Goal: Task Accomplishment & Management: Manage account settings

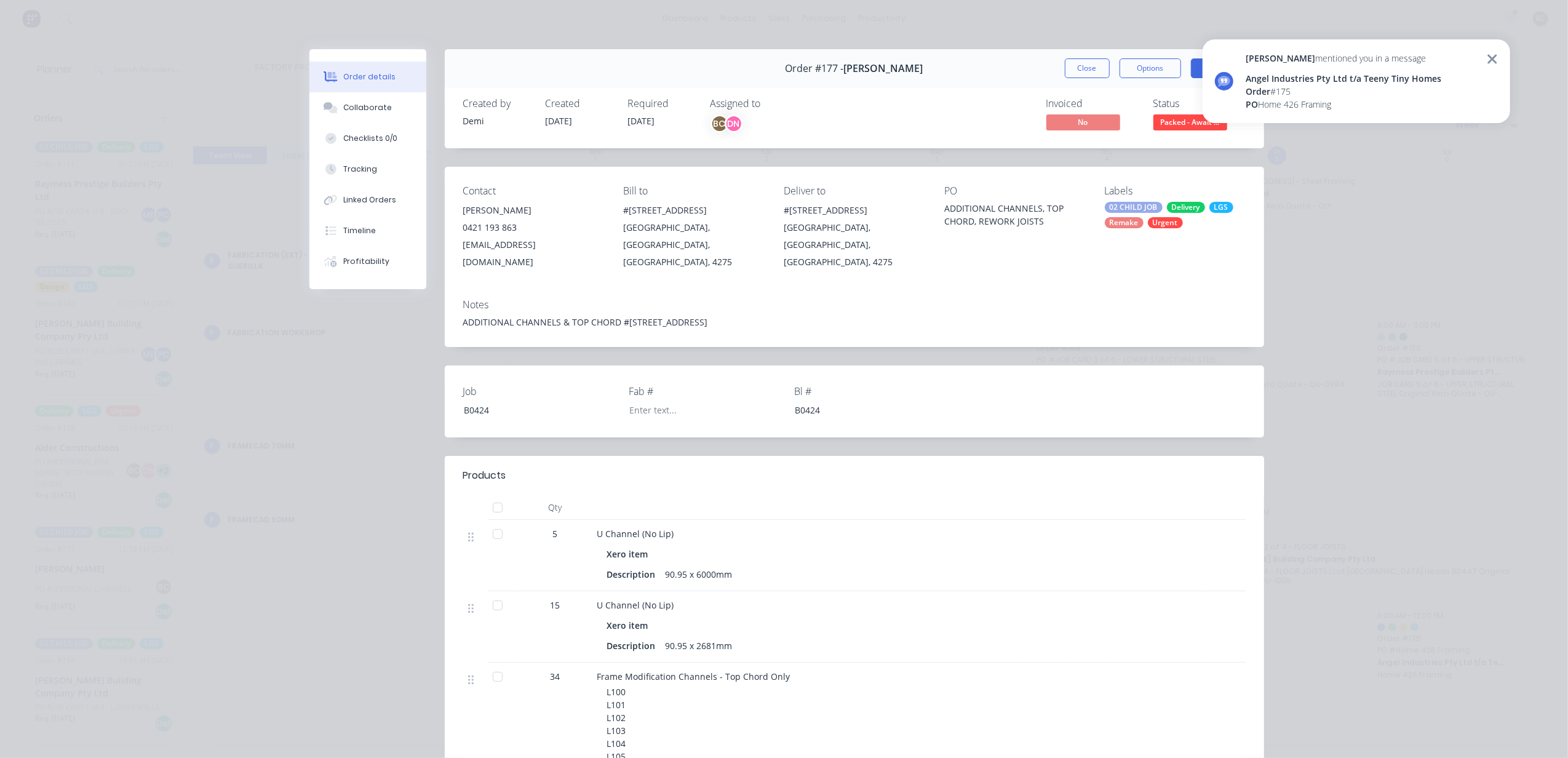
click at [1503, 58] on div "[PERSON_NAME] mentioned you in a message Angel Industries Pty Ltd t/a Teeny Tin…" at bounding box center [1356, 81] width 308 height 84
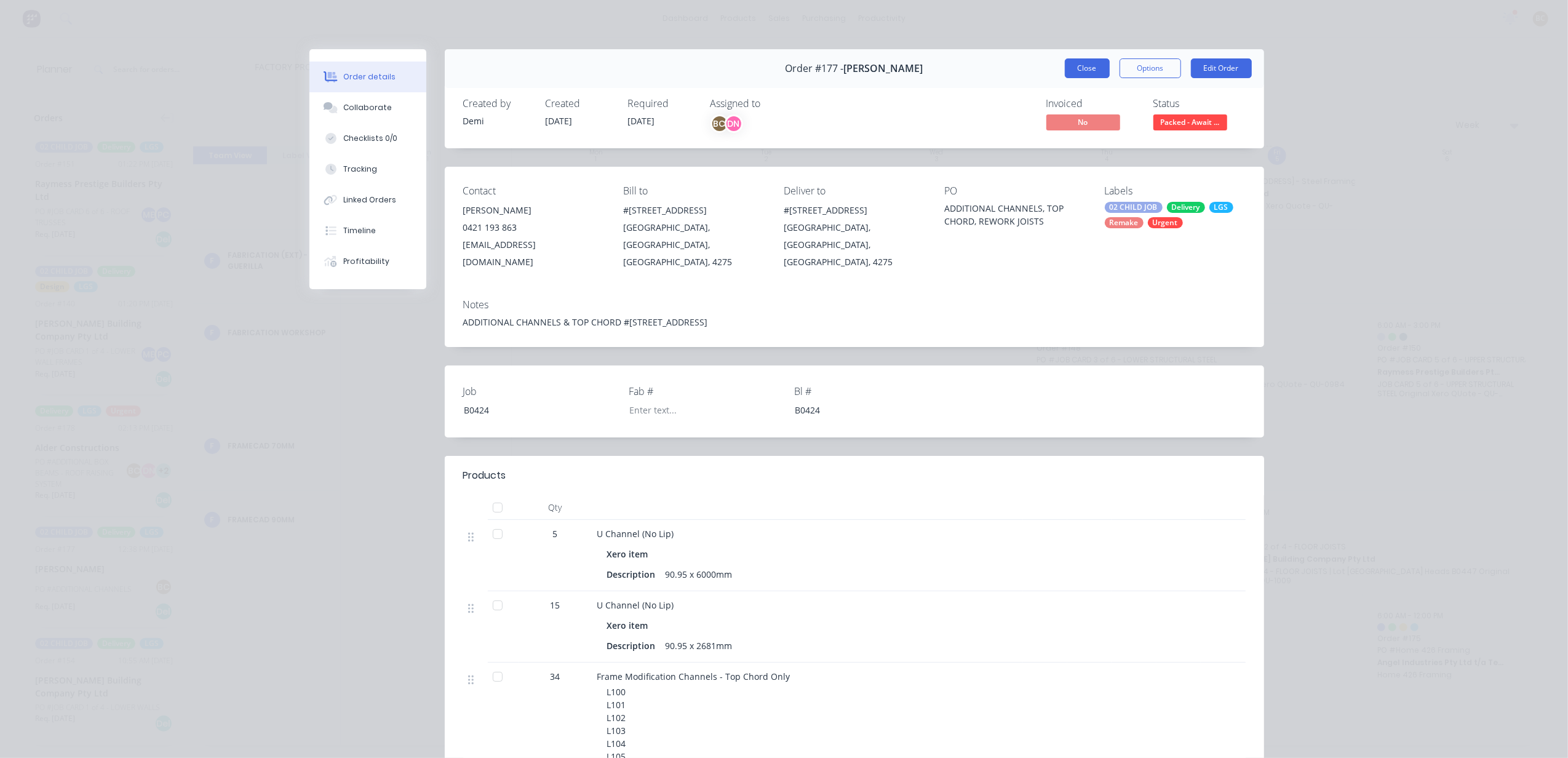
click at [1065, 70] on button "Close" at bounding box center [1087, 68] width 45 height 20
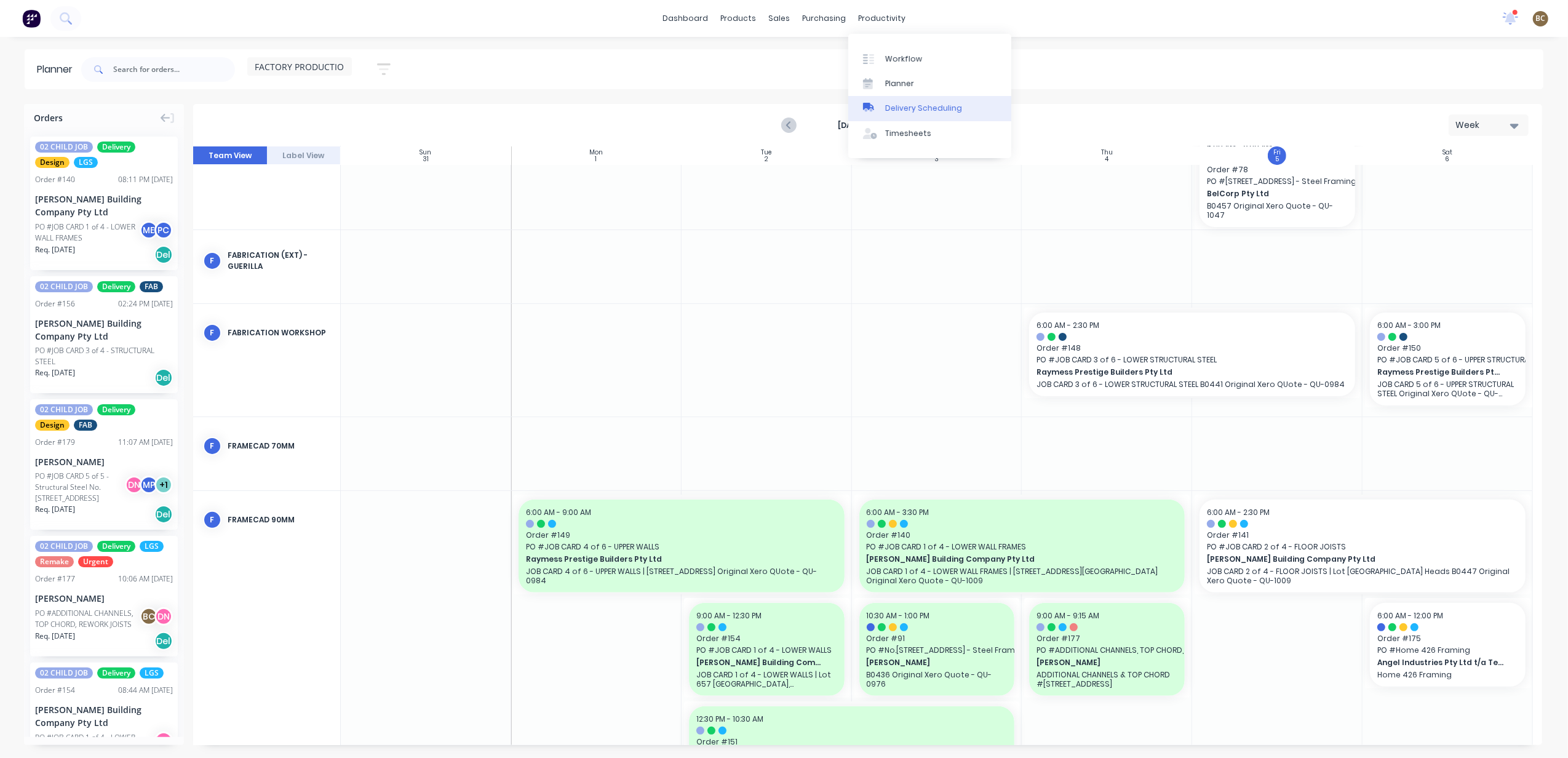
click at [901, 103] on div "Delivery Scheduling" at bounding box center [923, 108] width 77 height 11
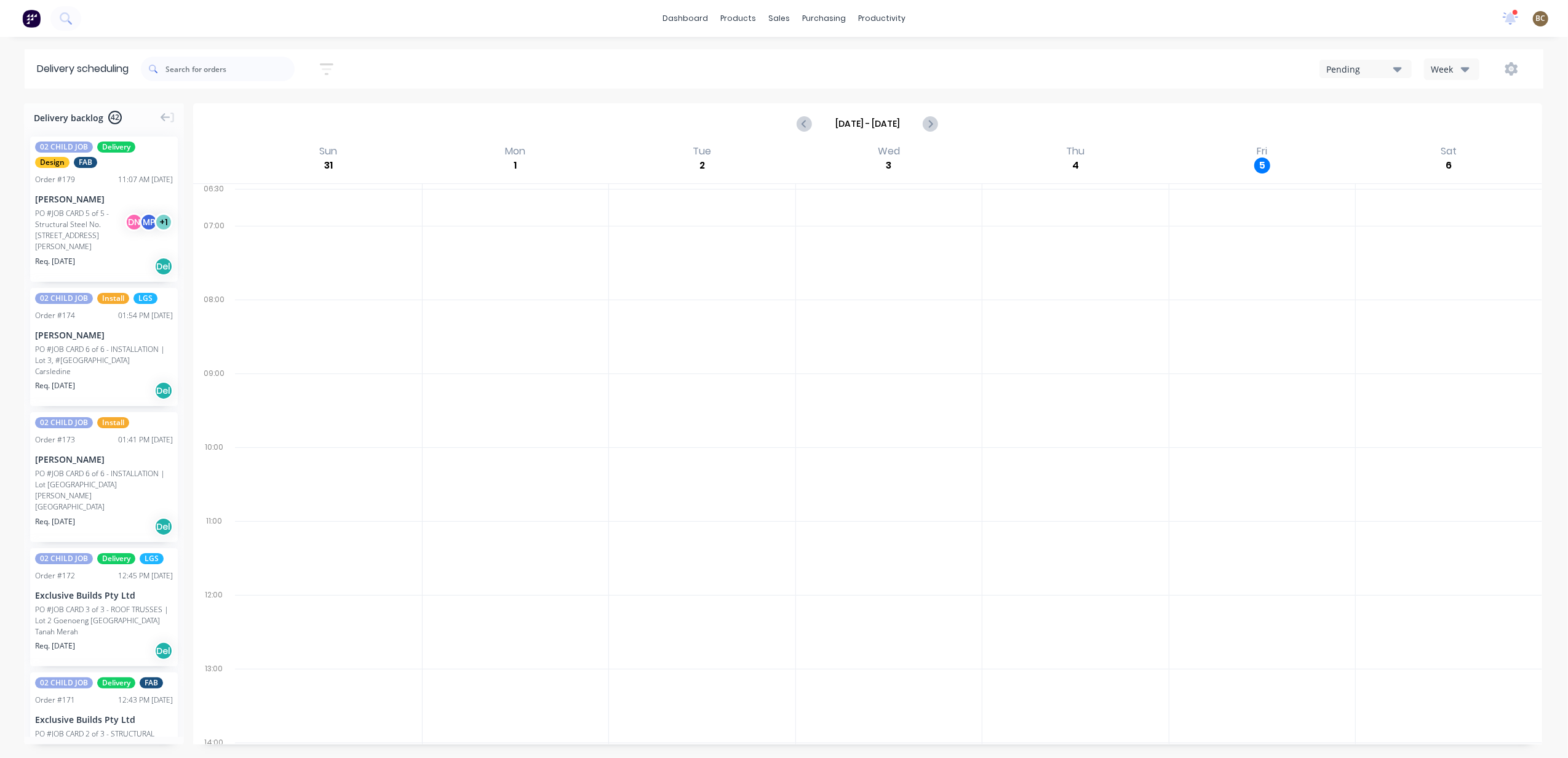
click at [1371, 74] on div "Pending" at bounding box center [1360, 69] width 67 height 13
click at [1403, 197] on div "Blackline Truck - 604-MO7" at bounding box center [1389, 199] width 139 height 25
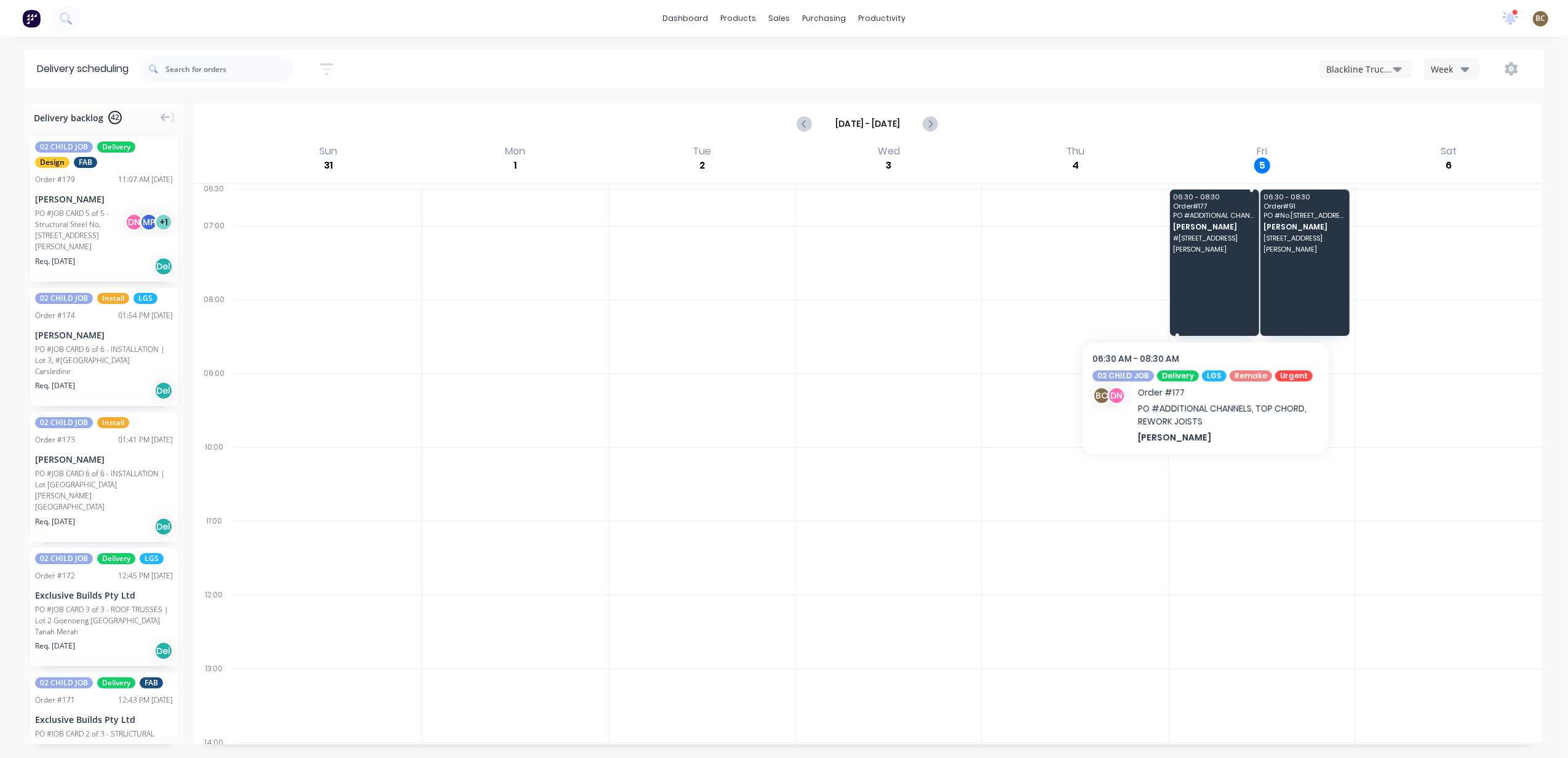
drag, startPoint x: 1226, startPoint y: 255, endPoint x: 1217, endPoint y: 248, distance: 11.4
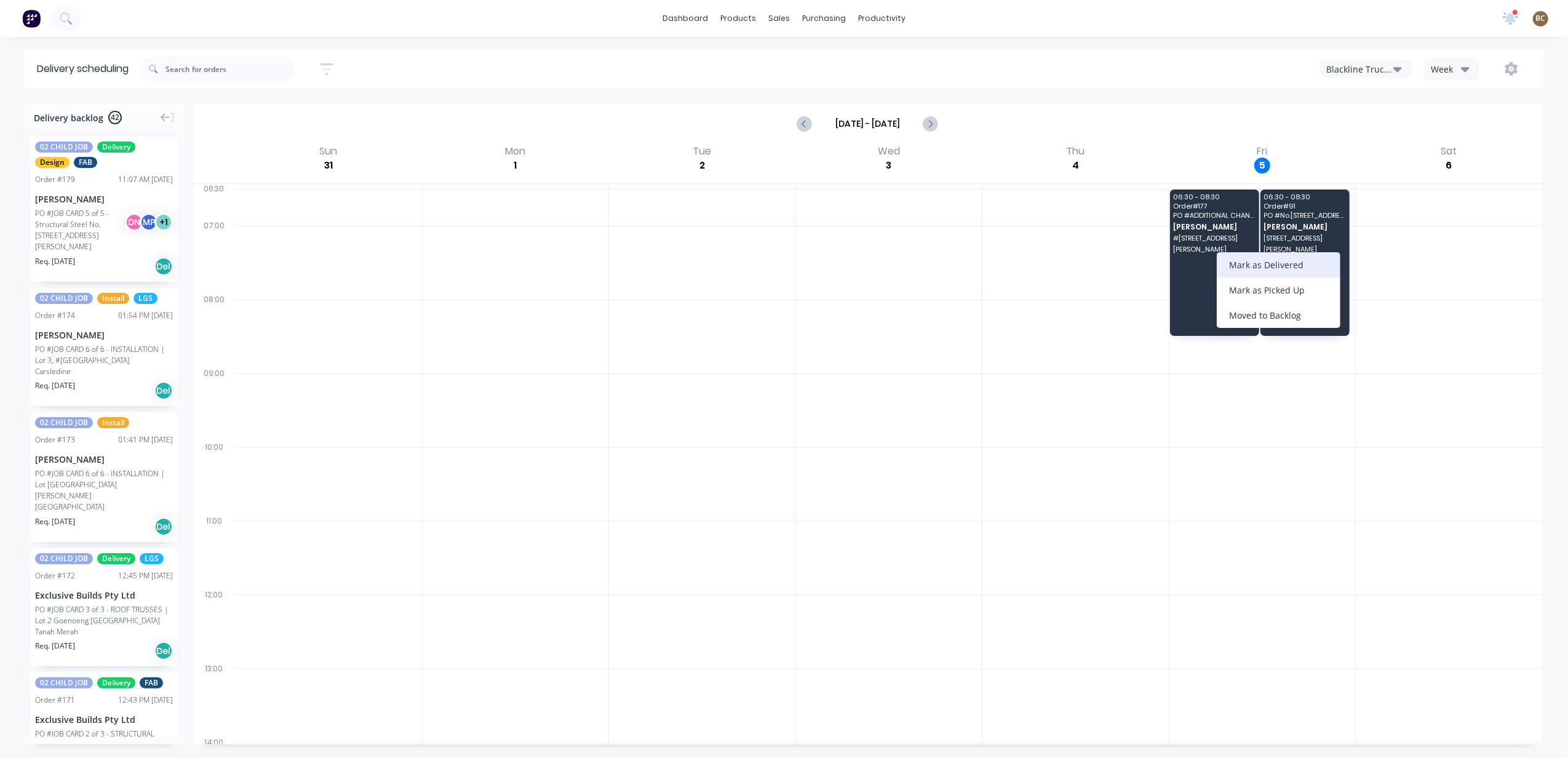
click at [1223, 259] on div "Mark as Delivered" at bounding box center [1279, 264] width 124 height 25
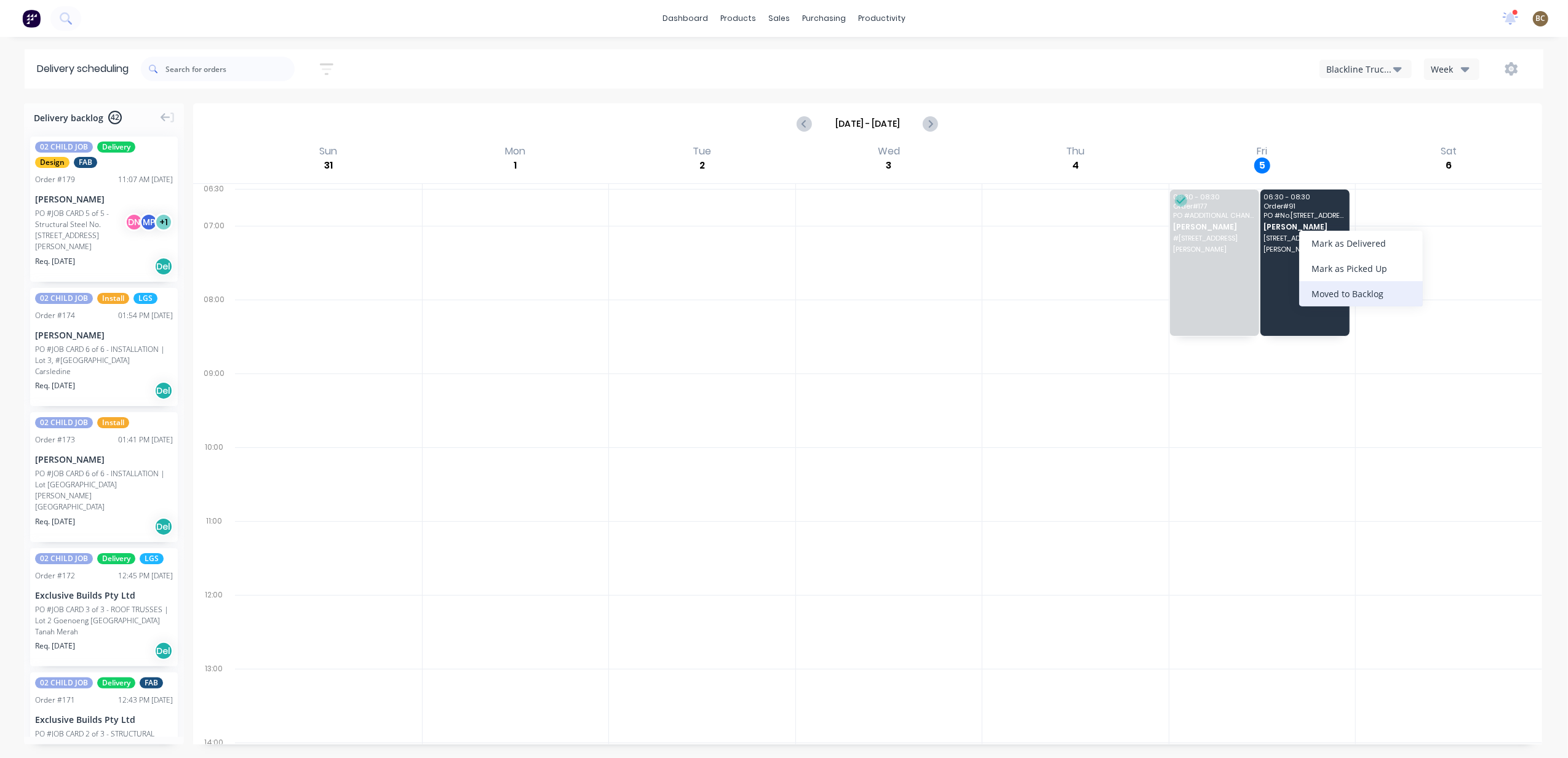
click at [1329, 288] on div "Moved to Backlog" at bounding box center [1361, 294] width 124 height 25
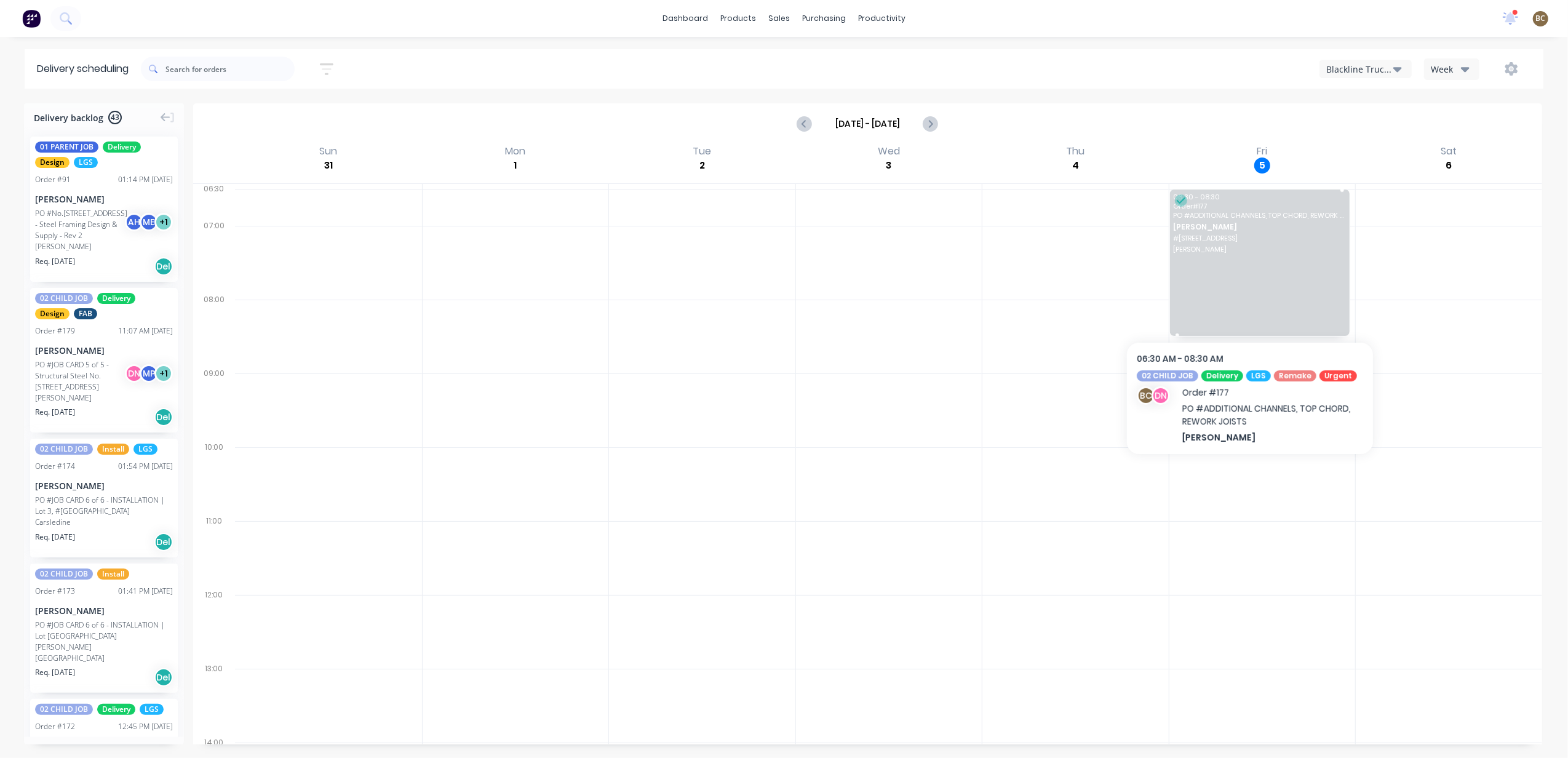
click at [1191, 221] on div "06:30 - 08:30 Order # 177 PO # ADDITIONAL CHANNELS, TOP CHORD, REWORK JOISTS [P…" at bounding box center [1260, 263] width 180 height 146
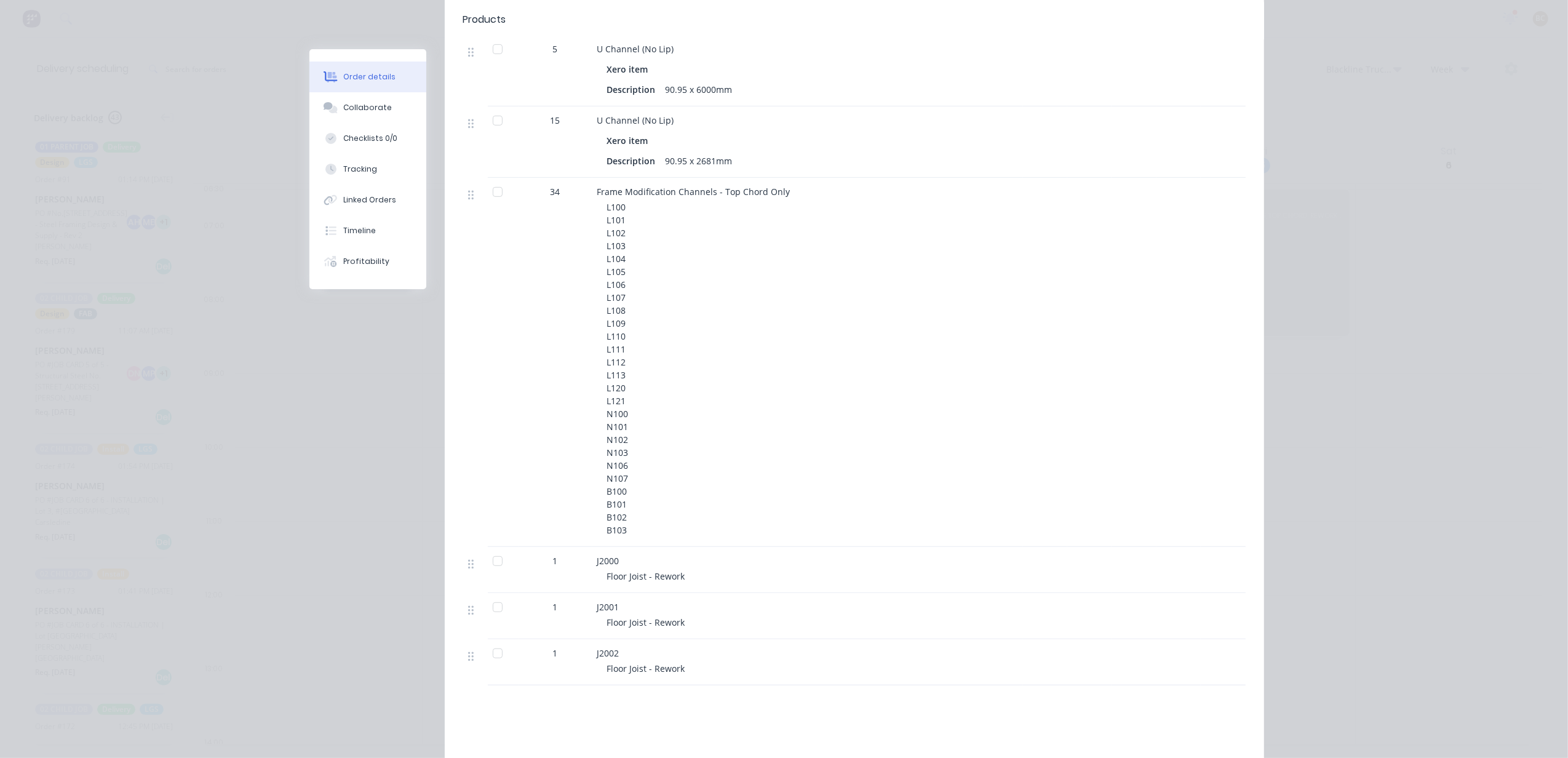
scroll to position [410, 0]
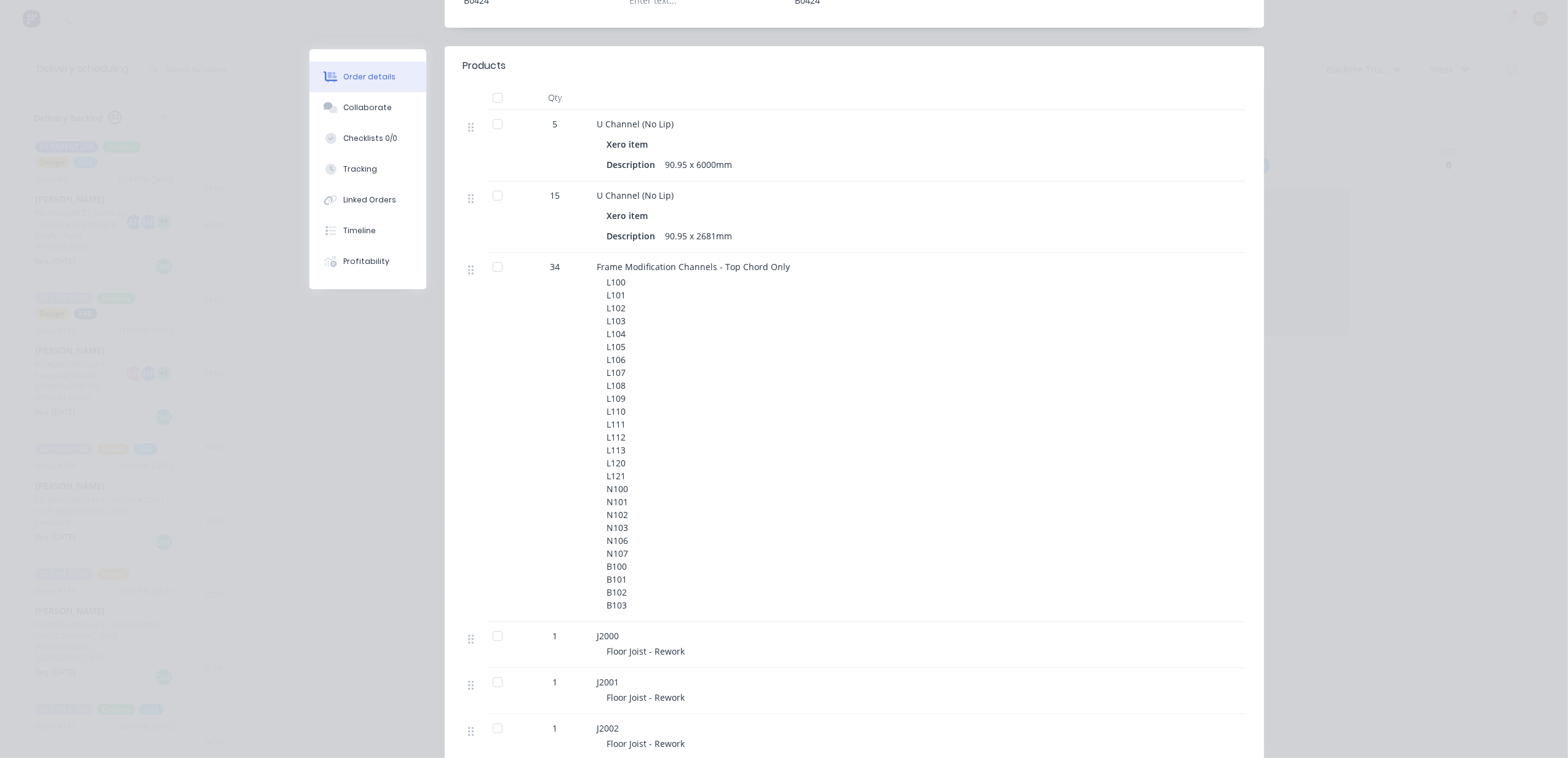
click at [497, 126] on div at bounding box center [498, 125] width 25 height 25
click at [486, 203] on div at bounding box center [498, 195] width 25 height 25
click at [493, 266] on div at bounding box center [498, 267] width 25 height 25
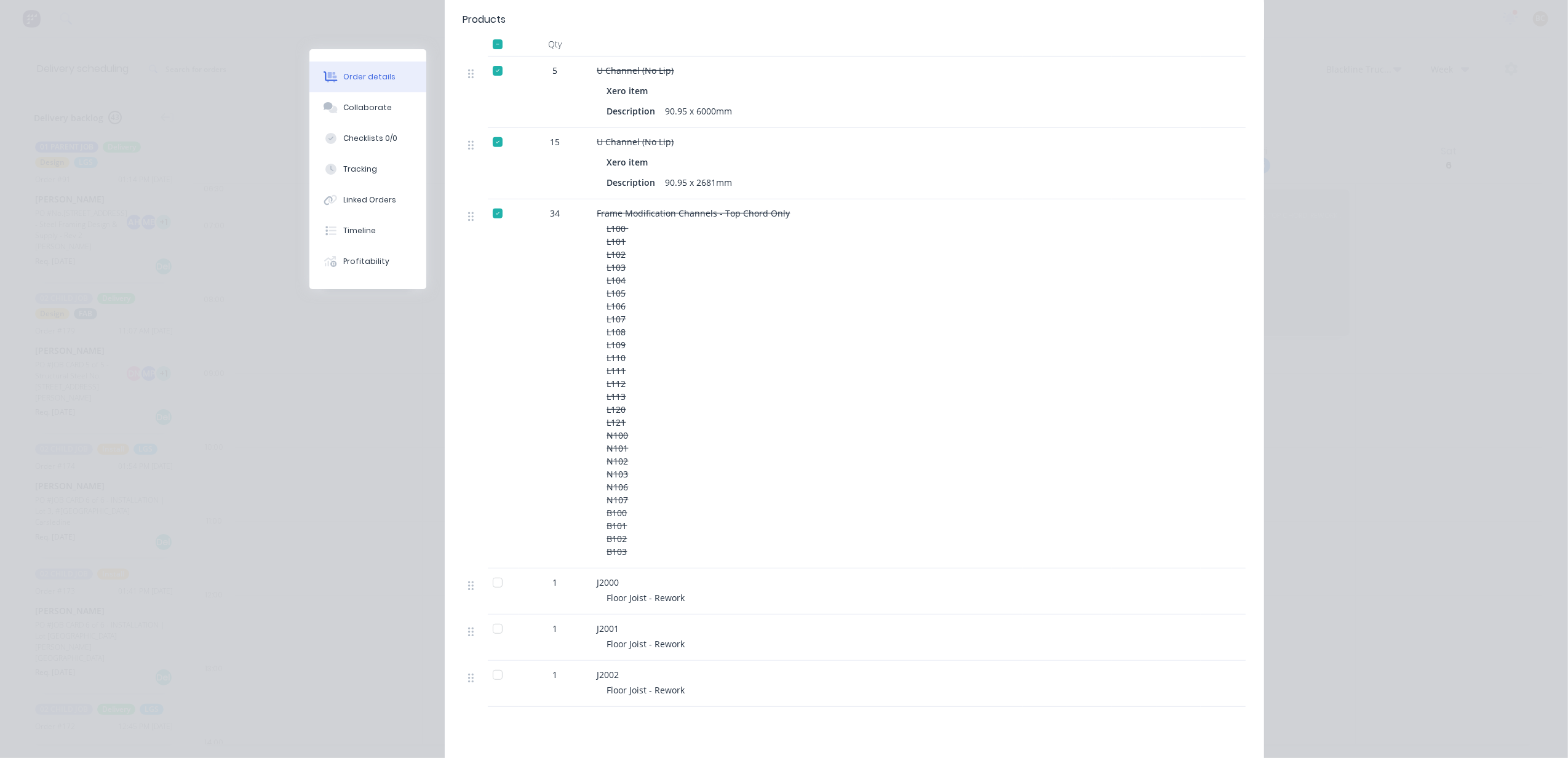
scroll to position [492, 0]
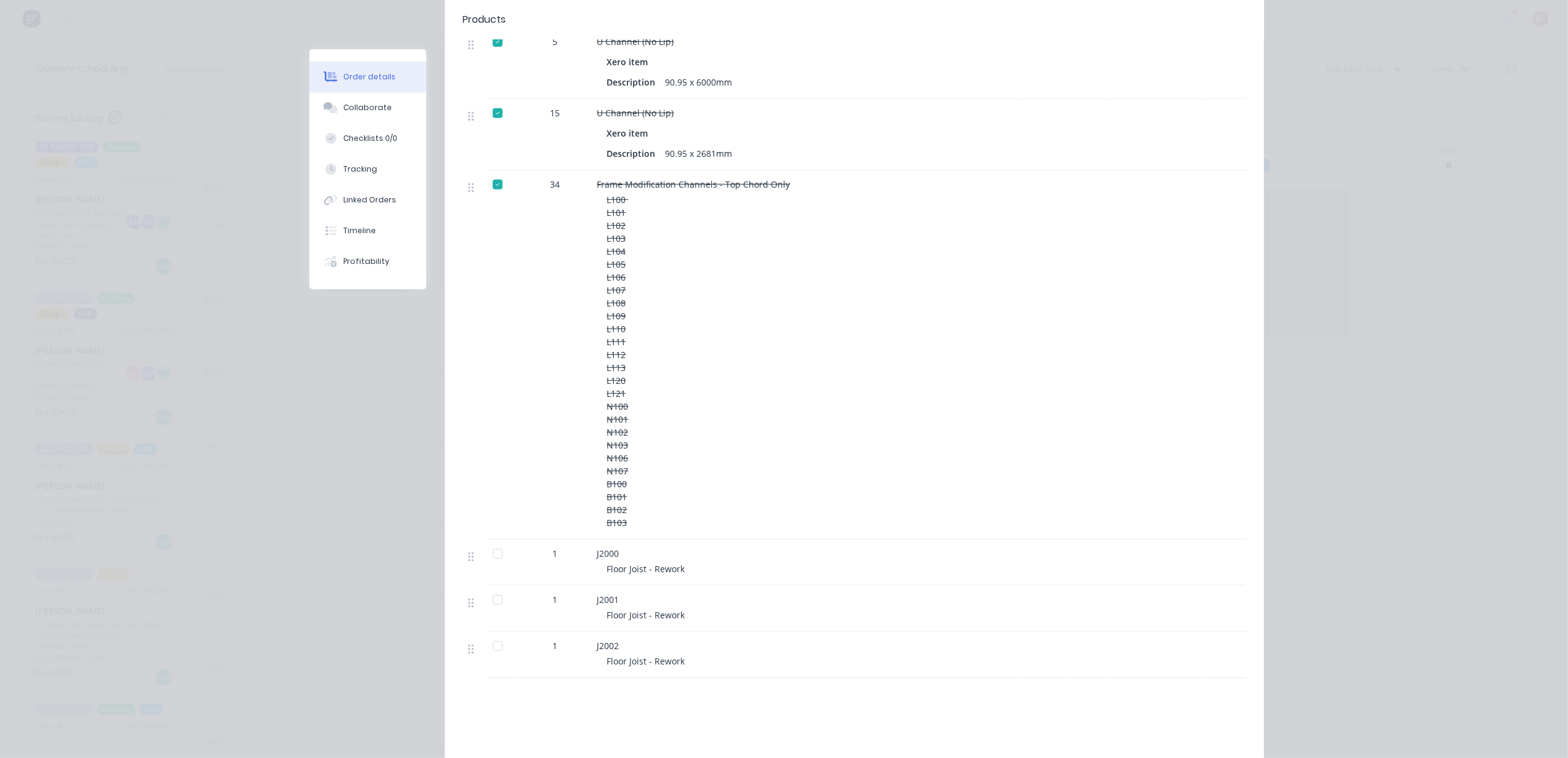
click at [486, 557] on div at bounding box center [498, 554] width 25 height 25
drag, startPoint x: 486, startPoint y: 599, endPoint x: 491, endPoint y: 610, distance: 12.1
click at [487, 599] on div at bounding box center [498, 600] width 25 height 25
click at [493, 644] on div at bounding box center [498, 646] width 25 height 25
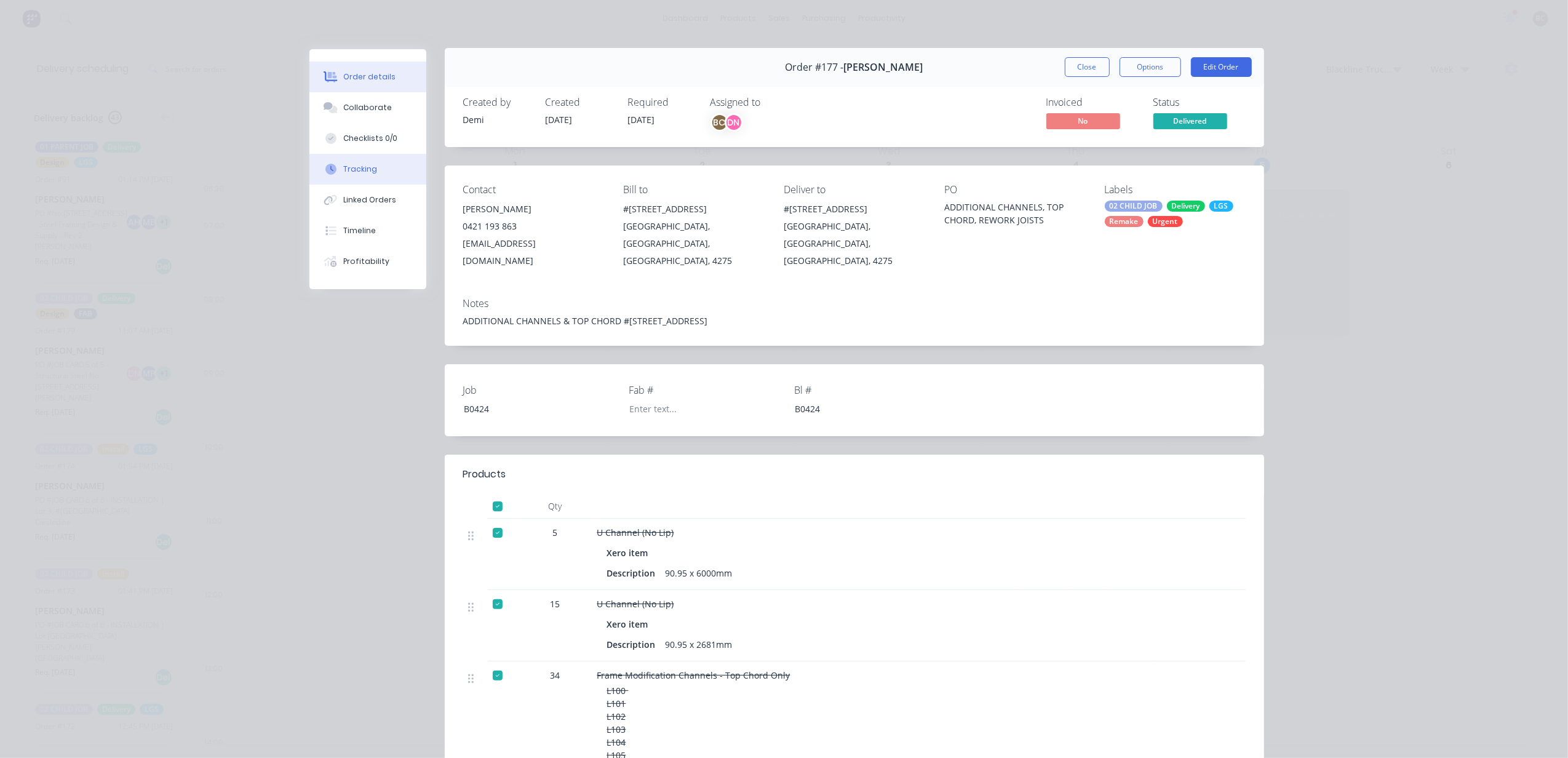
scroll to position [0, 0]
click at [382, 106] on button "Collaborate" at bounding box center [368, 108] width 117 height 31
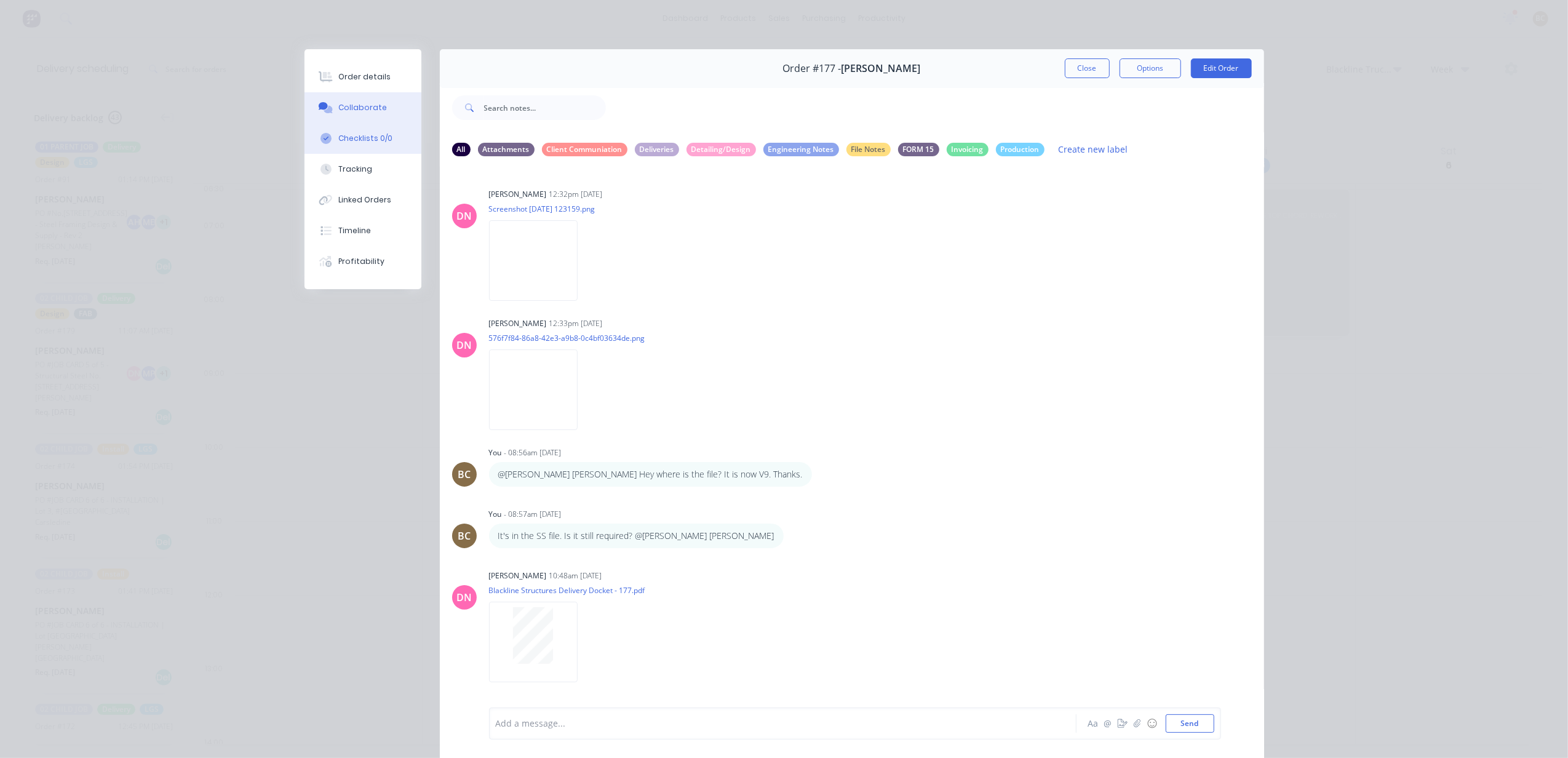
click at [377, 125] on button "Checklists 0/0" at bounding box center [362, 139] width 117 height 31
type textarea "x"
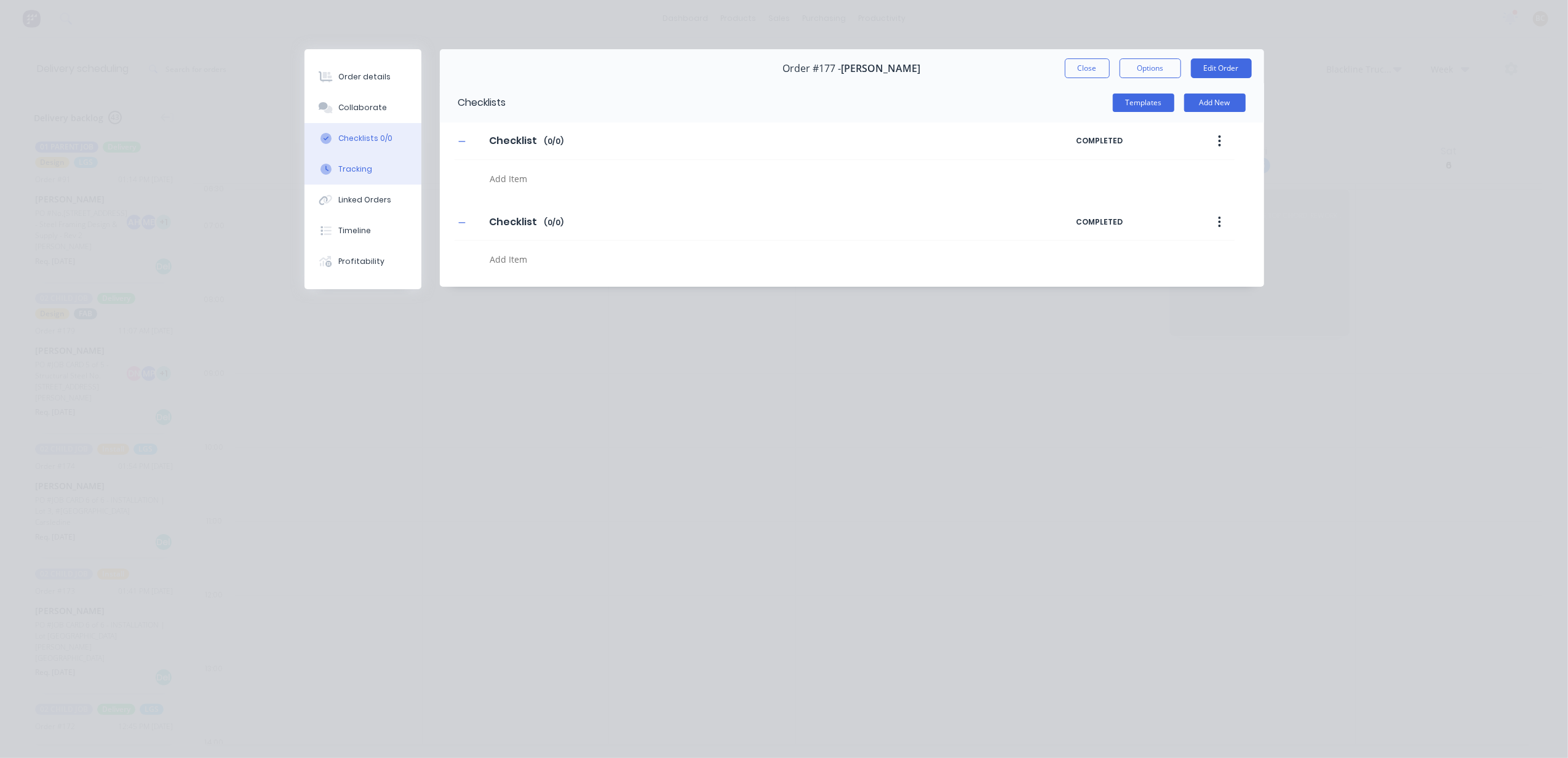
click at [375, 167] on button "Tracking" at bounding box center [362, 169] width 117 height 31
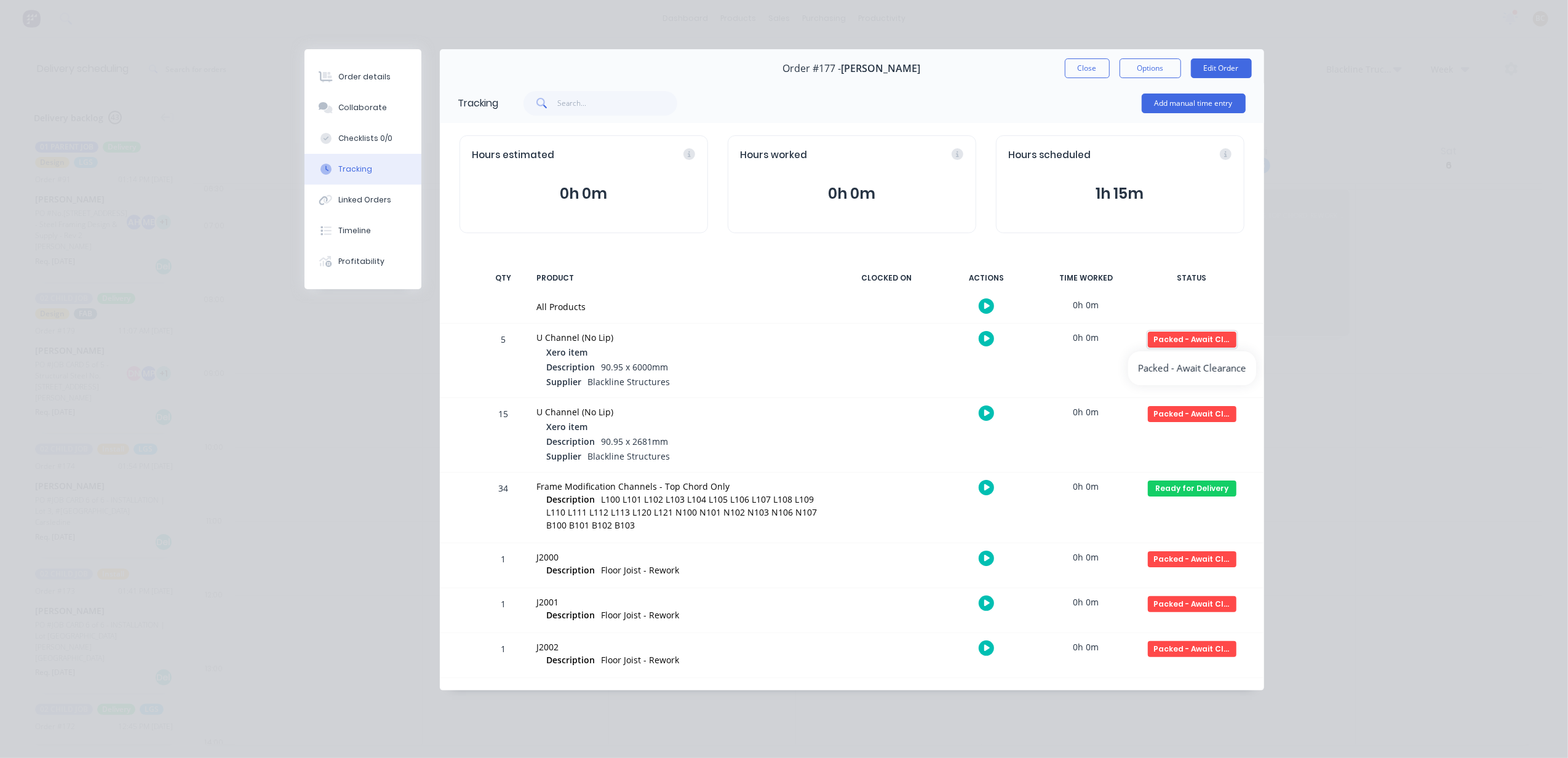
click at [1204, 337] on div "Packed - Await Clearance" at bounding box center [1192, 339] width 88 height 16
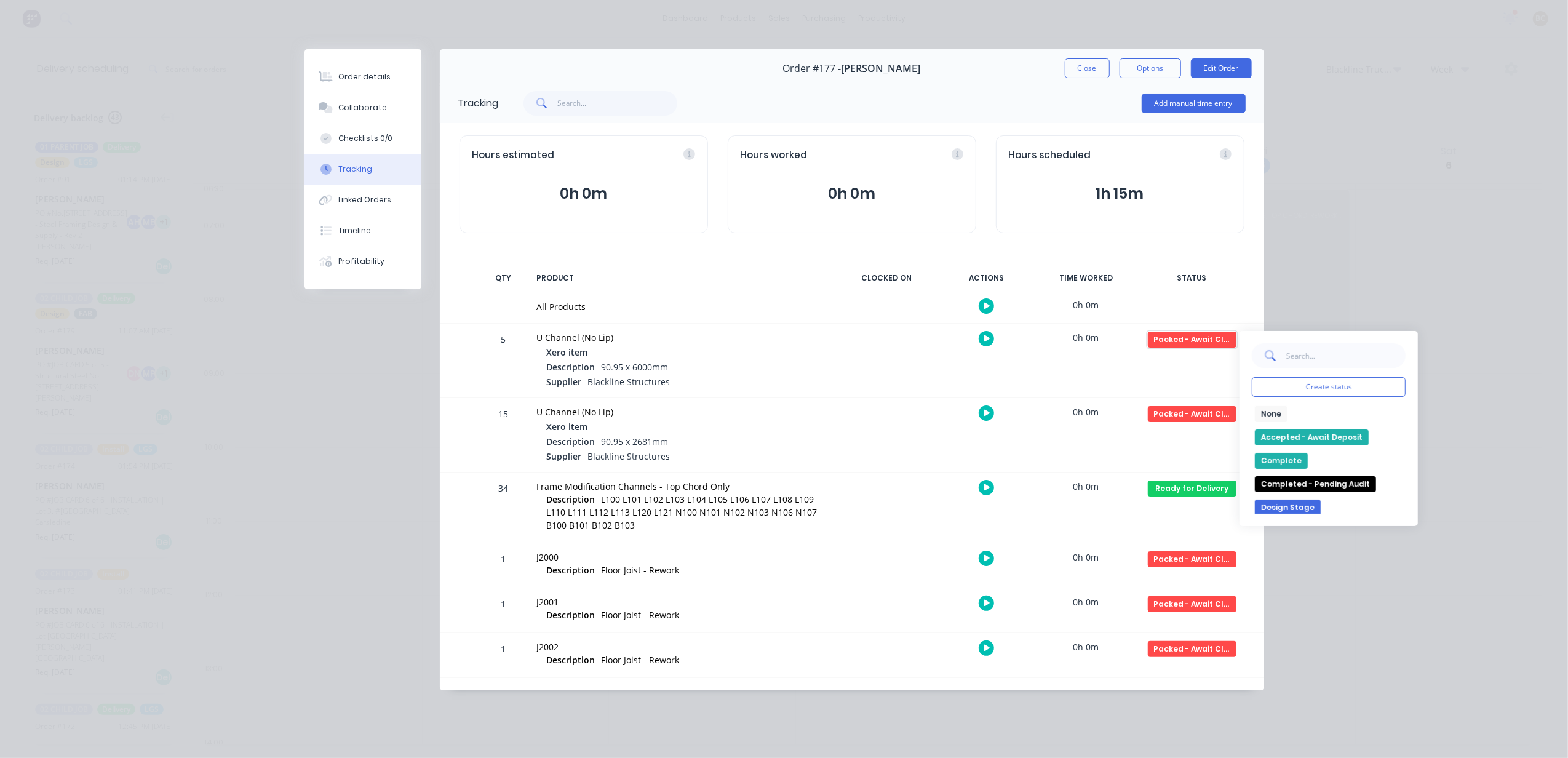
scroll to position [82, 0]
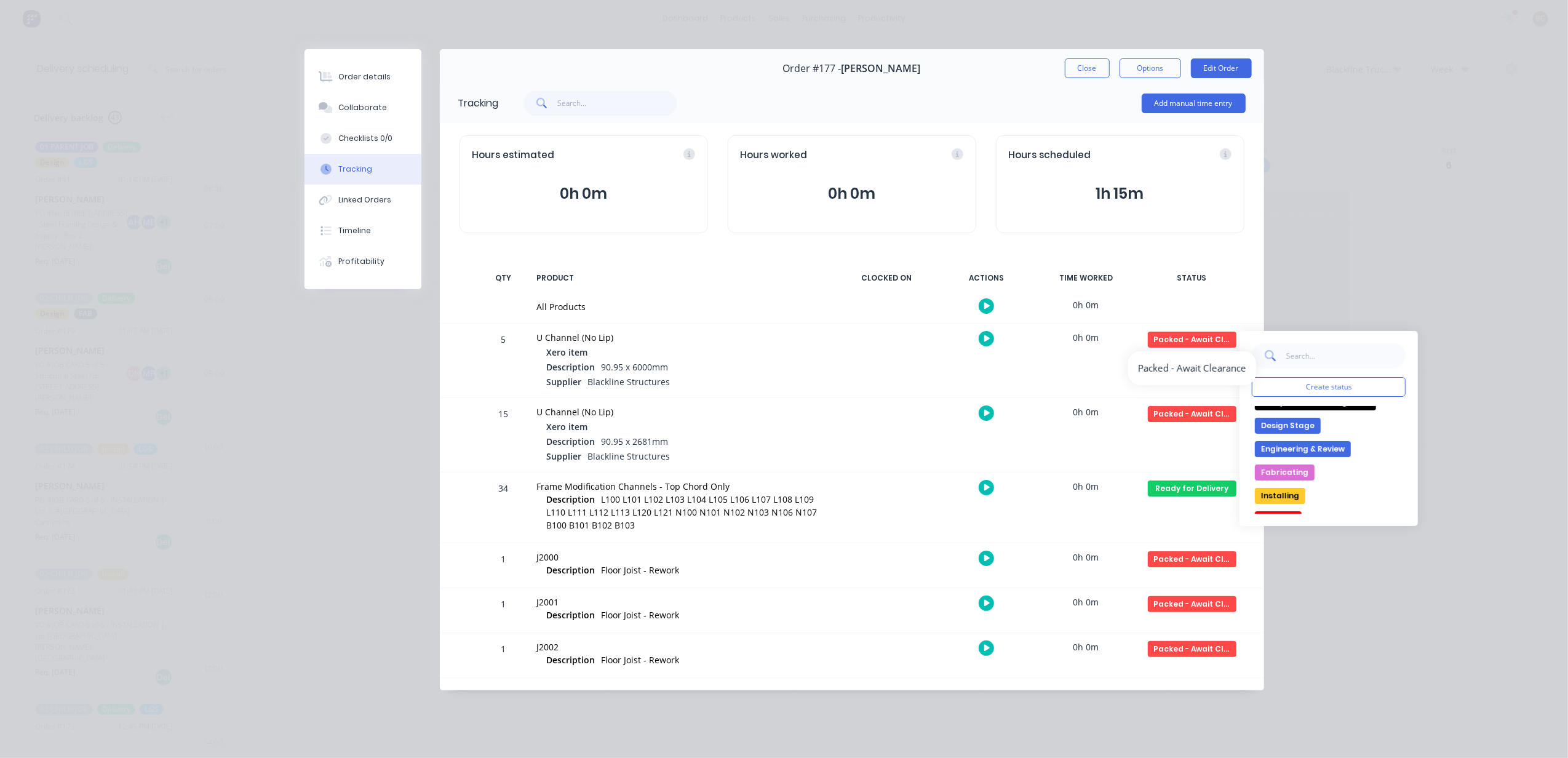
click at [1194, 363] on div "Packed - Await Clearance Create status None edit Accepted - Await Deposit Compl…" at bounding box center [1192, 361] width 104 height 74
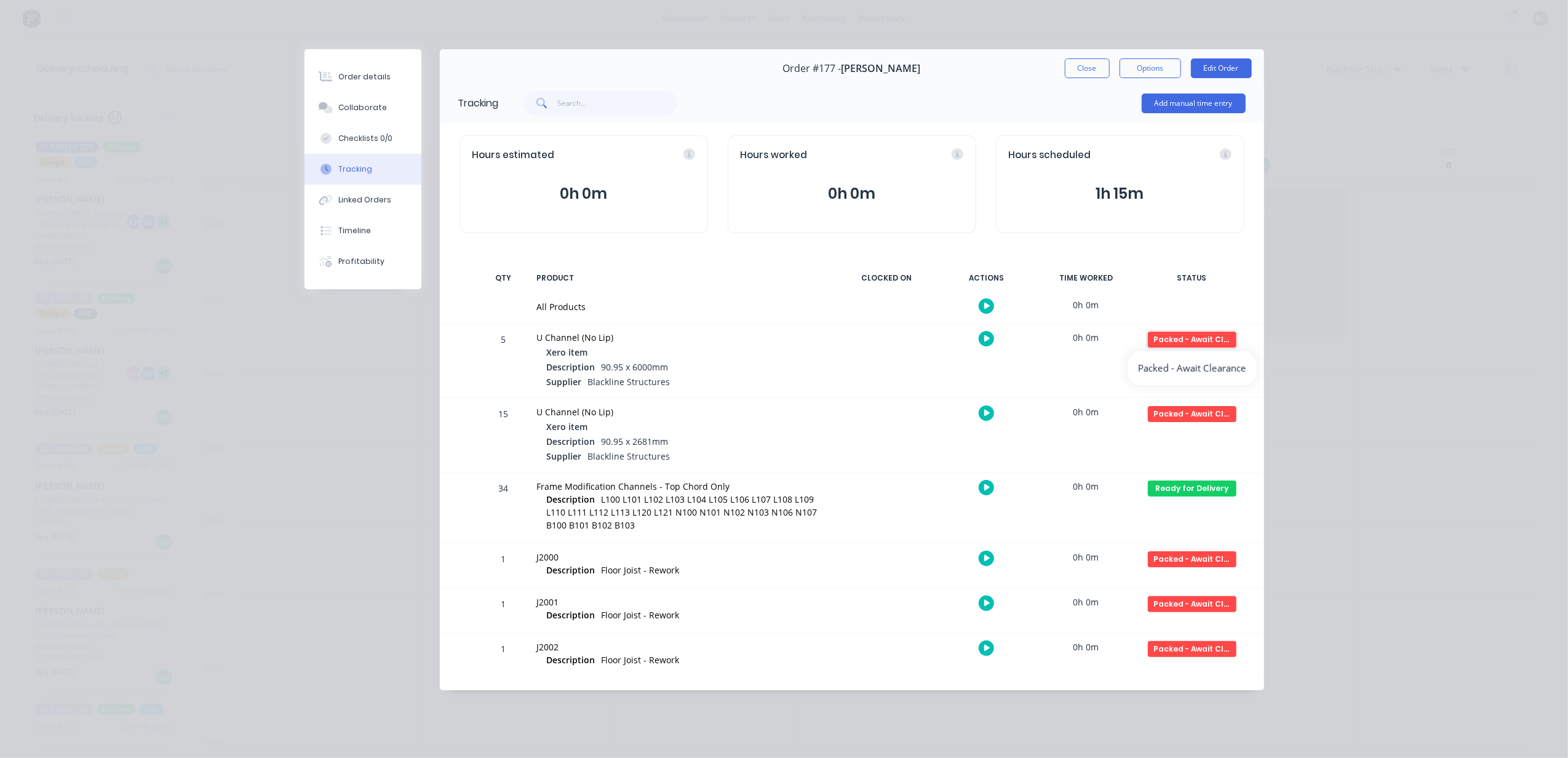
click at [1195, 341] on div "Packed - Await Clearance" at bounding box center [1192, 339] width 88 height 16
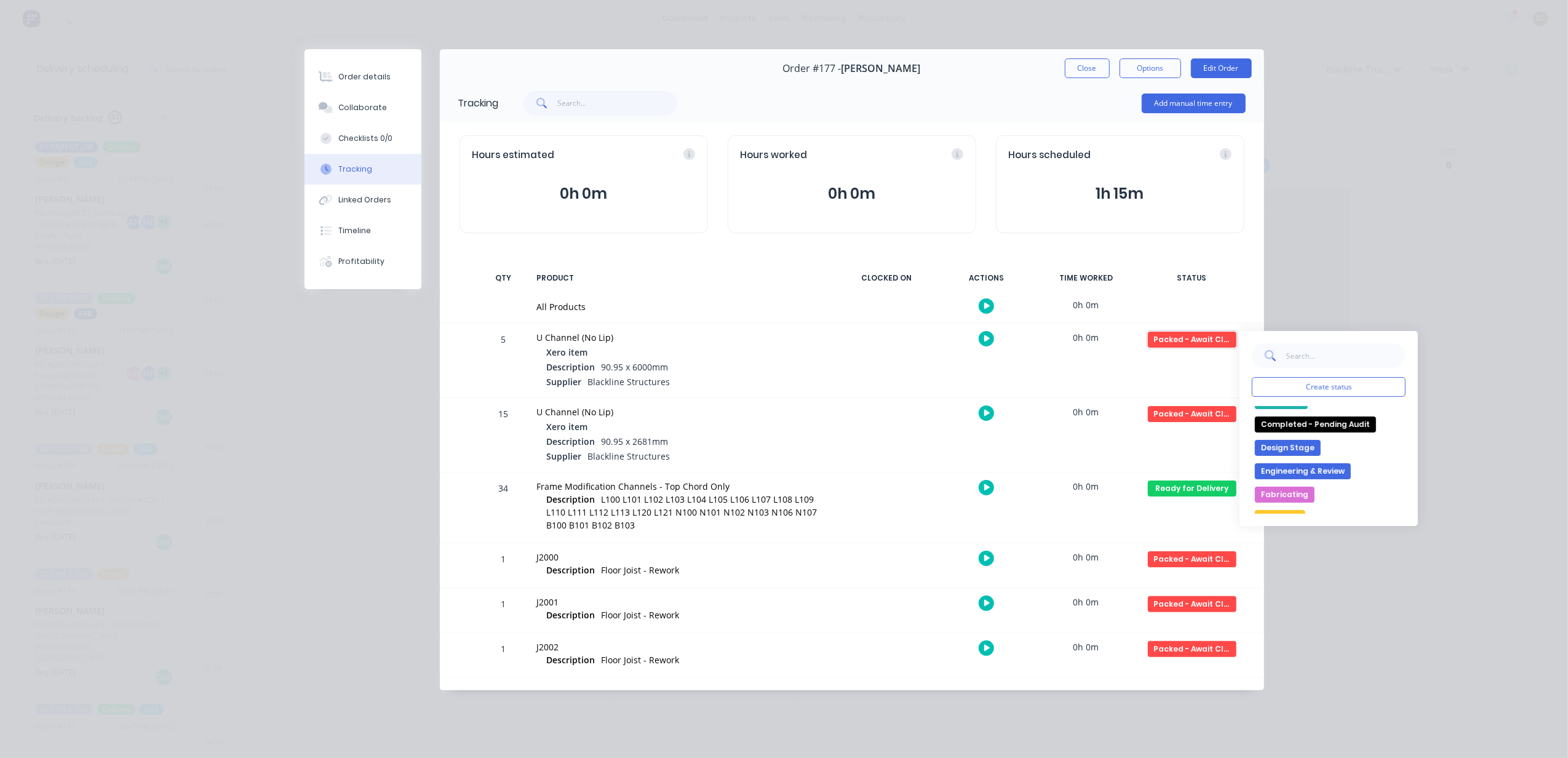
scroll to position [0, 0]
drag, startPoint x: 1319, startPoint y: 483, endPoint x: 1318, endPoint y: 473, distance: 10.0
click at [1319, 483] on button "Completed - Pending Audit" at bounding box center [1316, 484] width 121 height 16
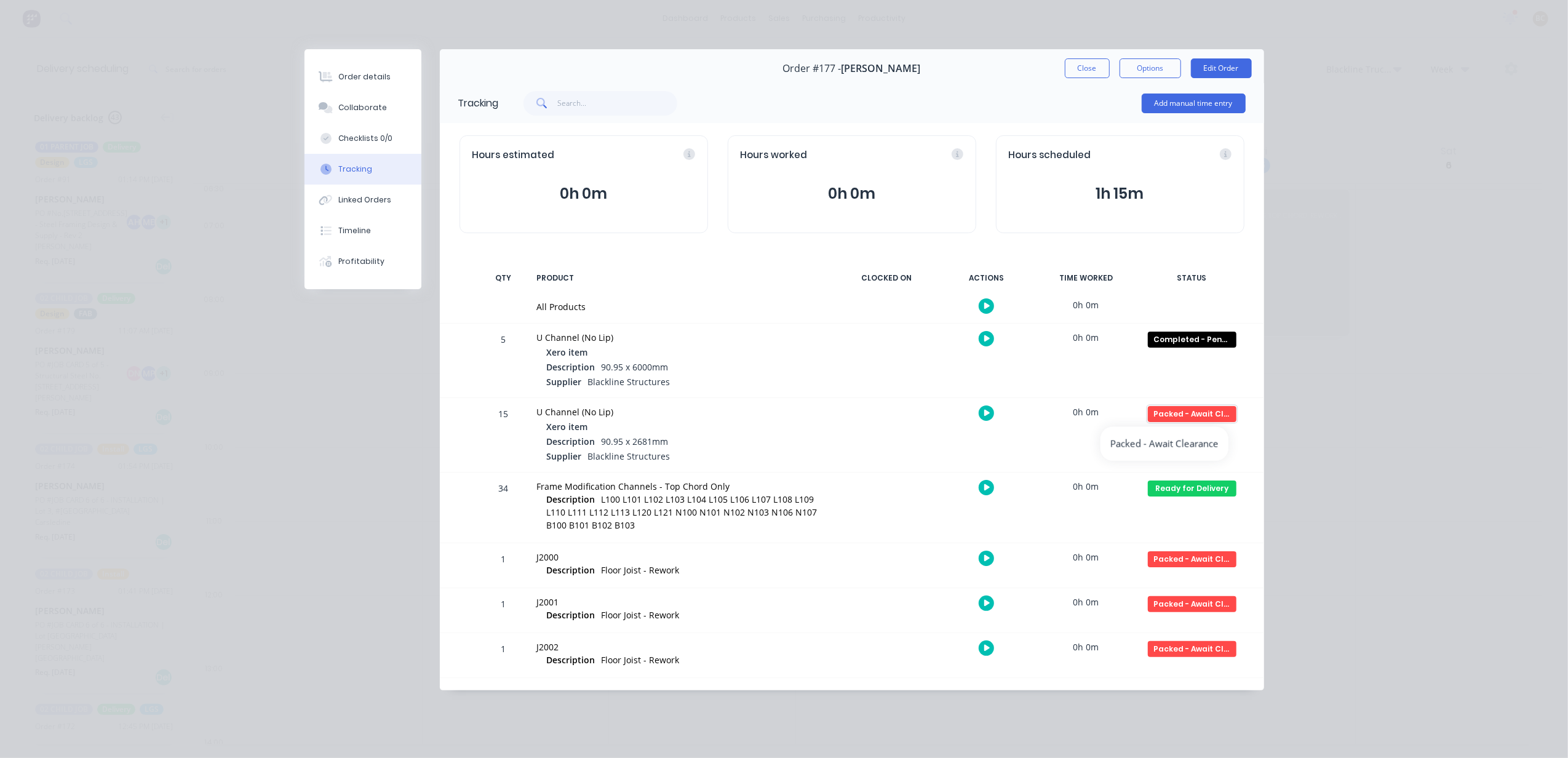
drag, startPoint x: 1217, startPoint y: 411, endPoint x: 1164, endPoint y: 412, distance: 53.0
click at [1164, 412] on div "Packed - Await Clearance" at bounding box center [1192, 414] width 88 height 16
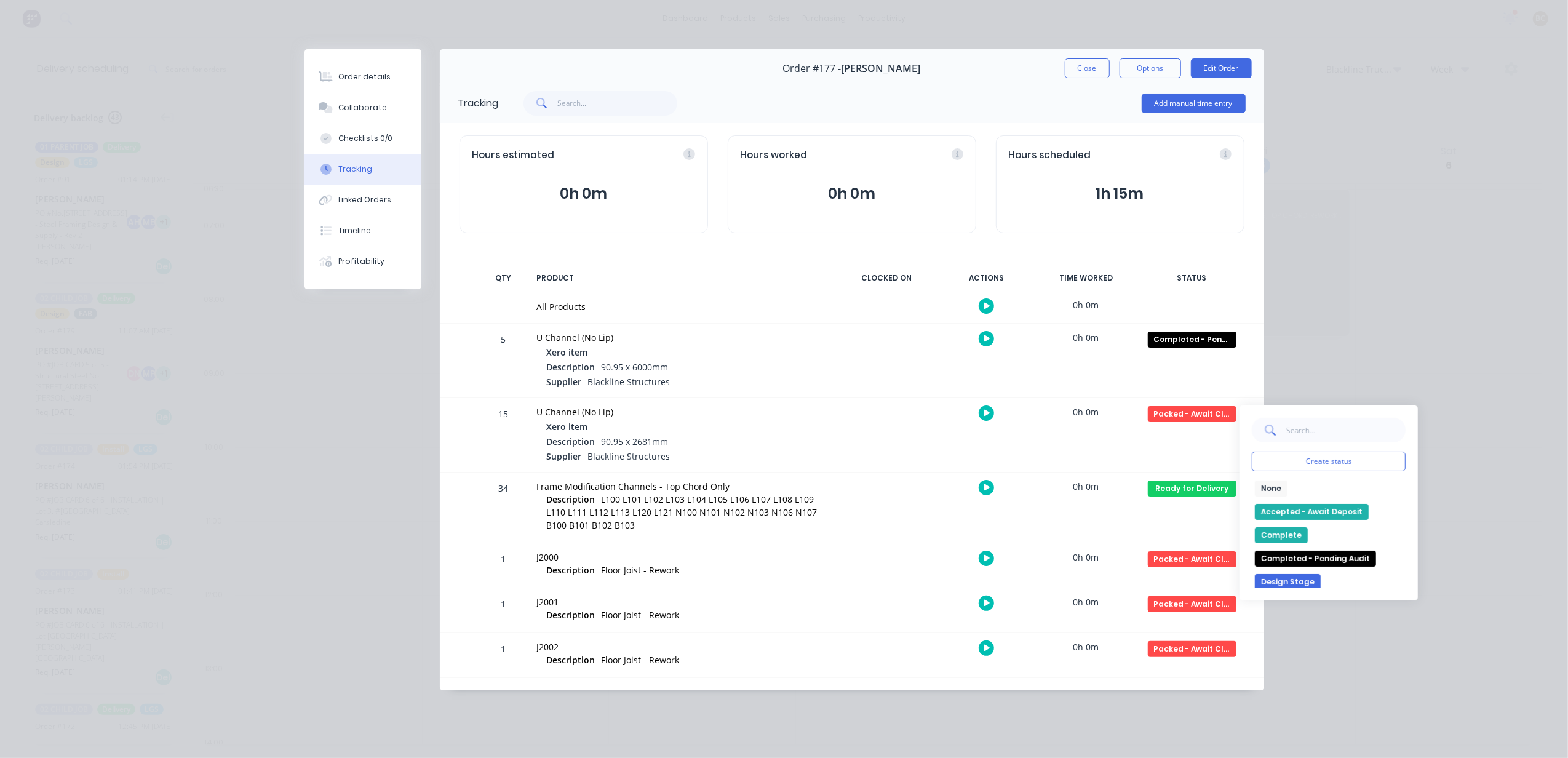
click at [1211, 330] on div "Completed - Pending Audit Create status None edit Accepted - Await Deposit Comp…" at bounding box center [1192, 361] width 104 height 74
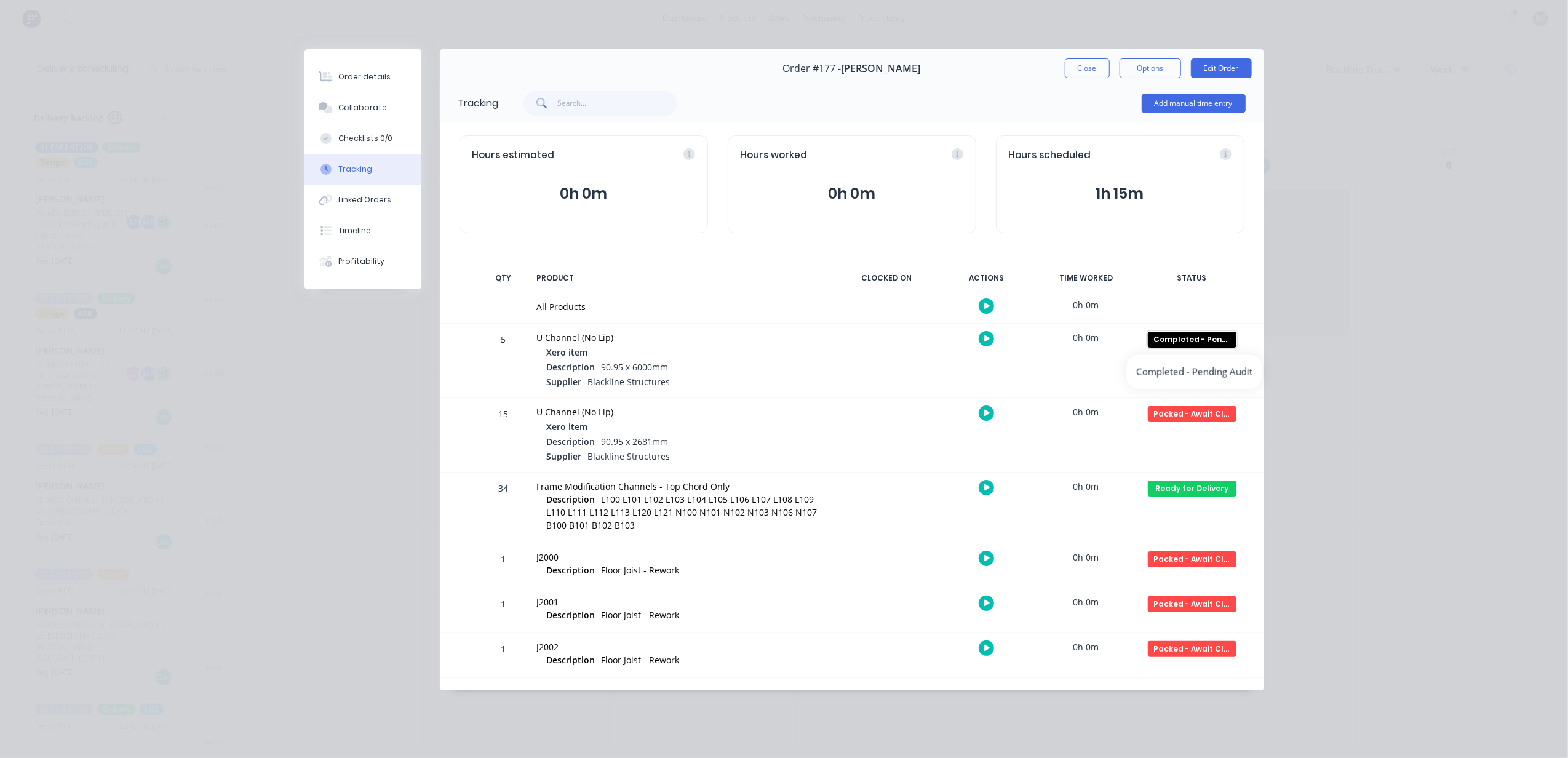
drag, startPoint x: 1209, startPoint y: 336, endPoint x: 1195, endPoint y: 340, distance: 14.6
click at [1195, 340] on div "Completed - Pending Audit" at bounding box center [1192, 339] width 88 height 16
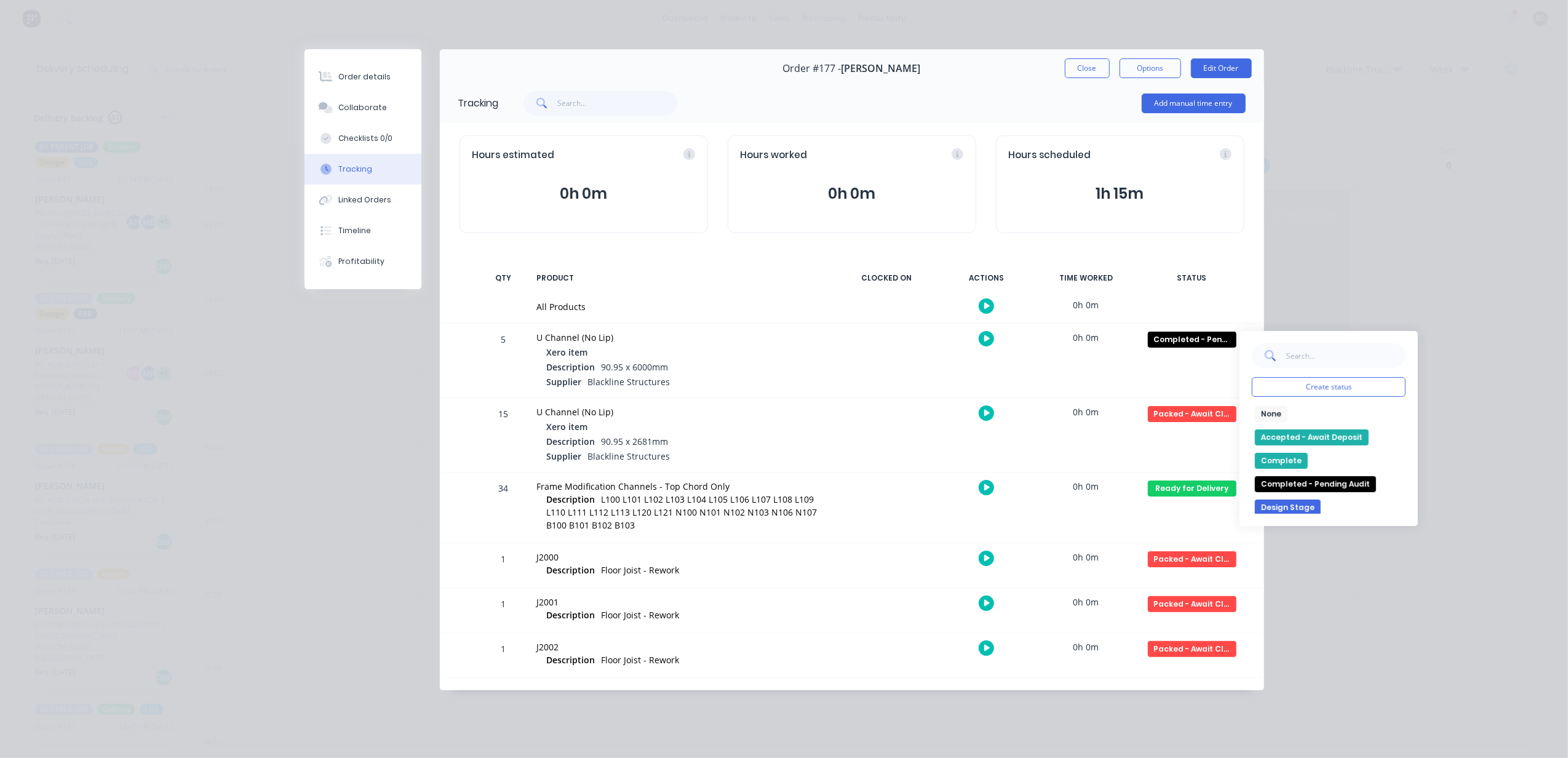
click at [1280, 417] on button "None" at bounding box center [1271, 414] width 33 height 16
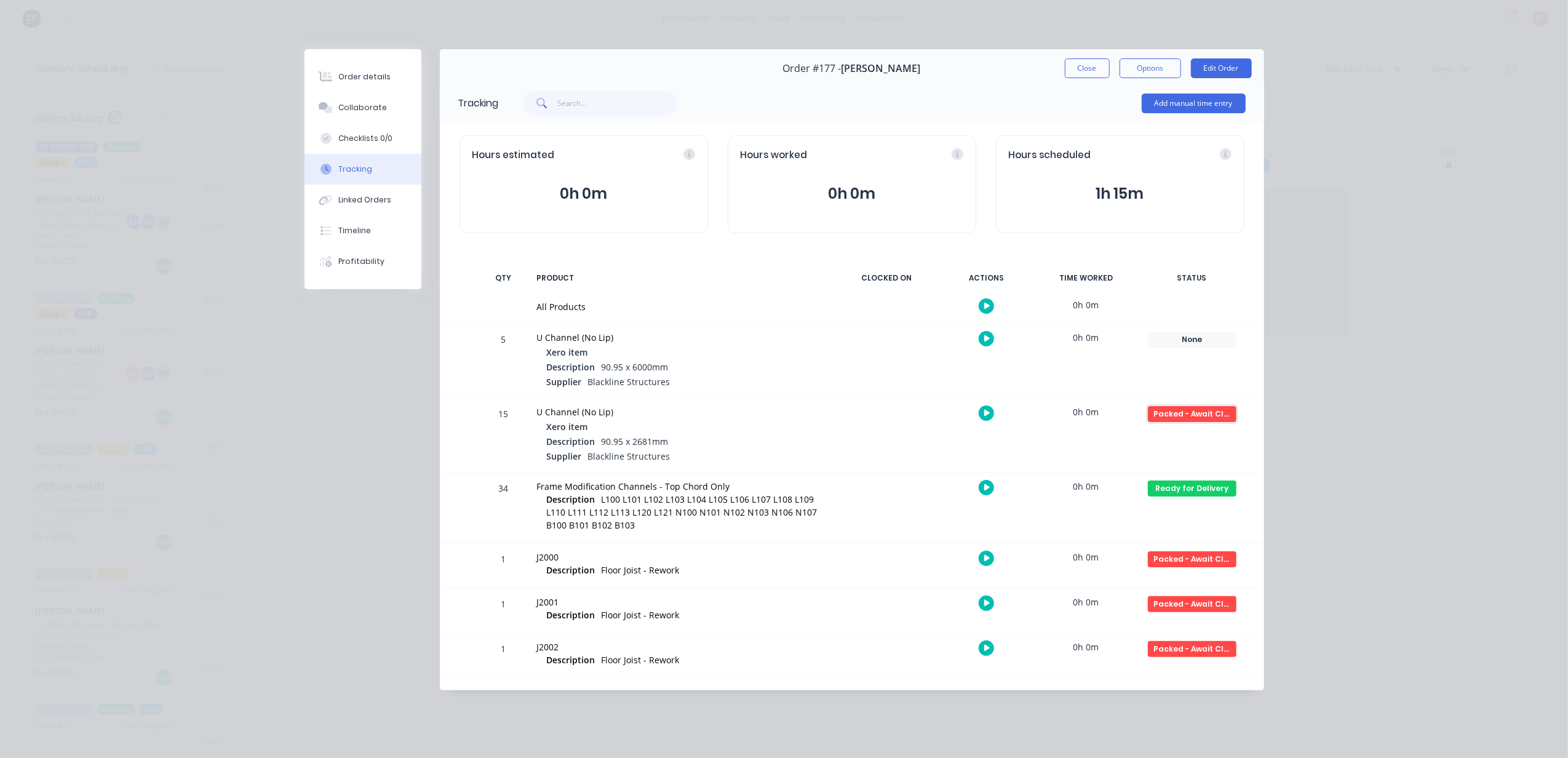
click at [1213, 416] on div "Packed - Await Clearance" at bounding box center [1192, 414] width 88 height 16
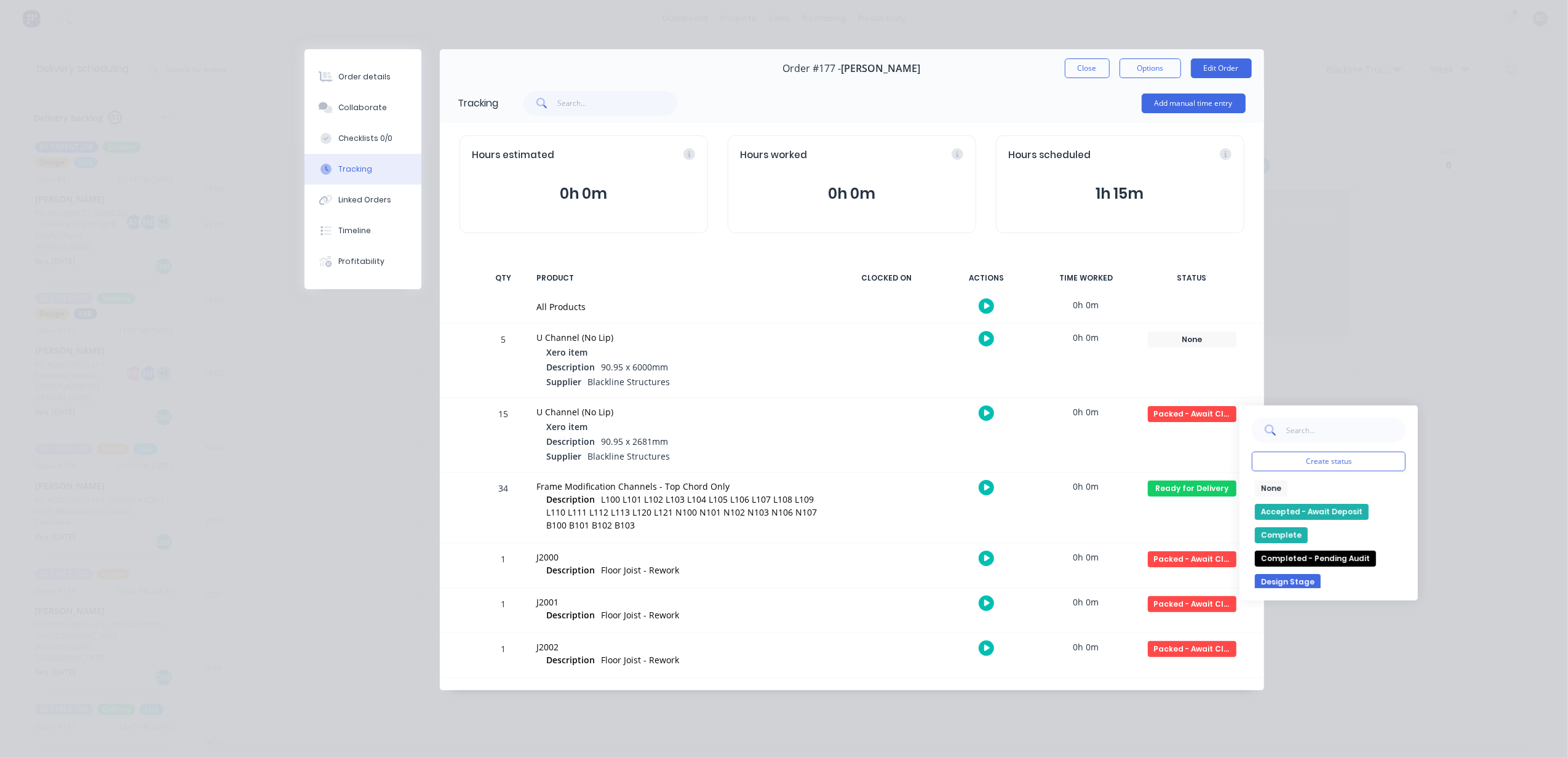
click at [1273, 492] on button "None" at bounding box center [1271, 488] width 33 height 16
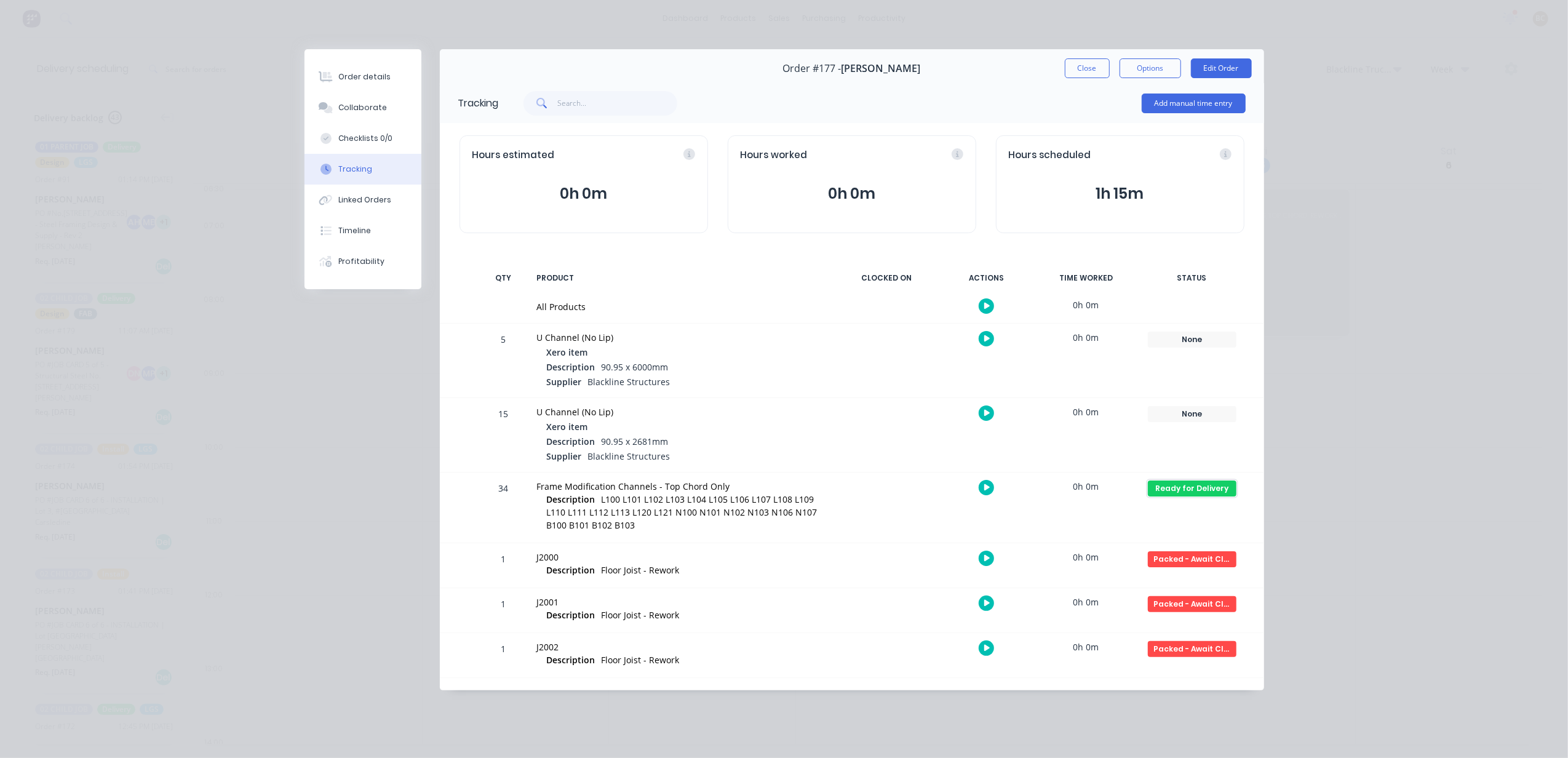
click at [1190, 488] on div "Ready for Delivery" at bounding box center [1192, 488] width 88 height 16
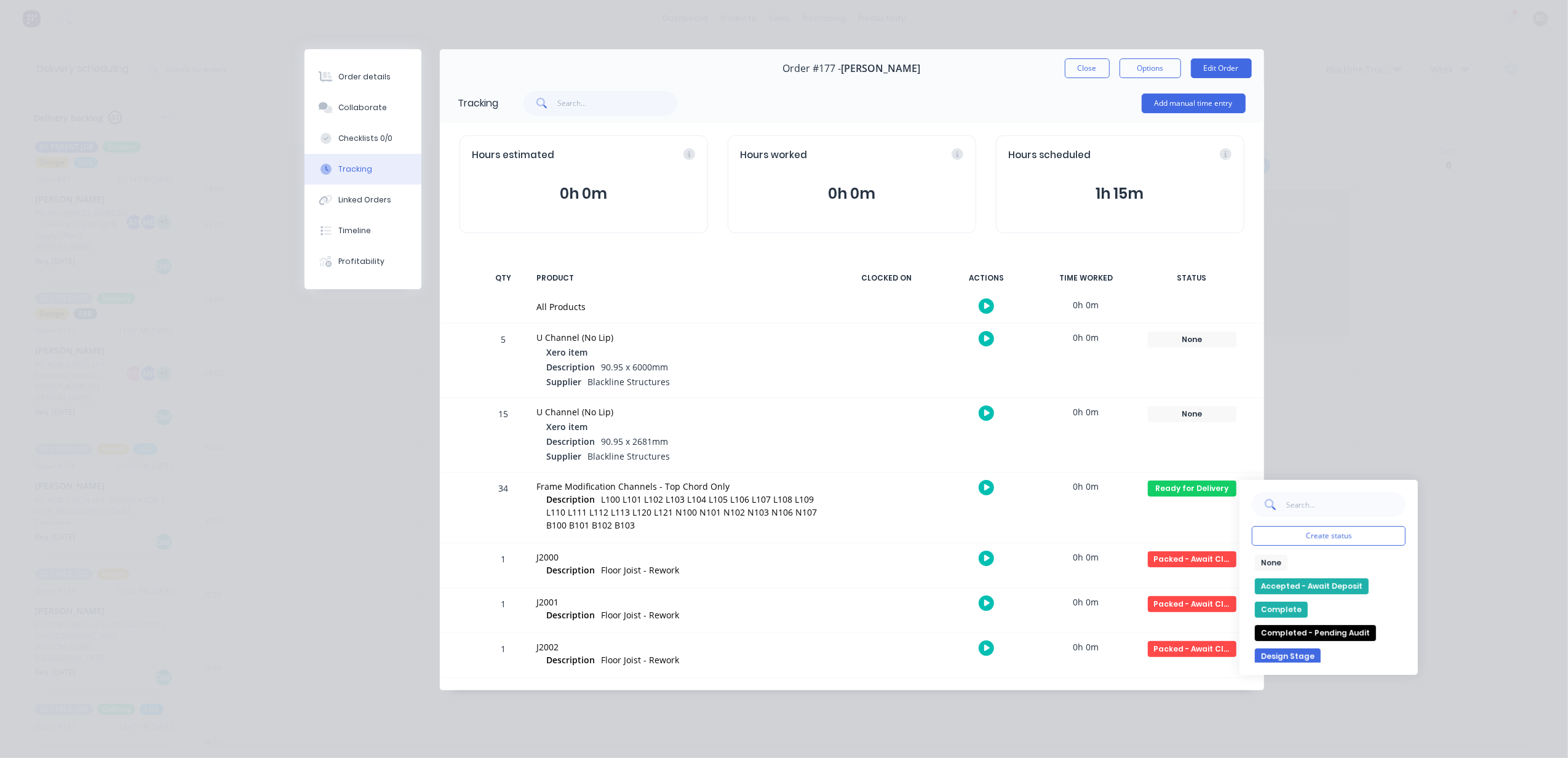
drag, startPoint x: 1264, startPoint y: 565, endPoint x: 1216, endPoint y: 562, distance: 48.1
click at [1263, 565] on button "None" at bounding box center [1271, 563] width 33 height 16
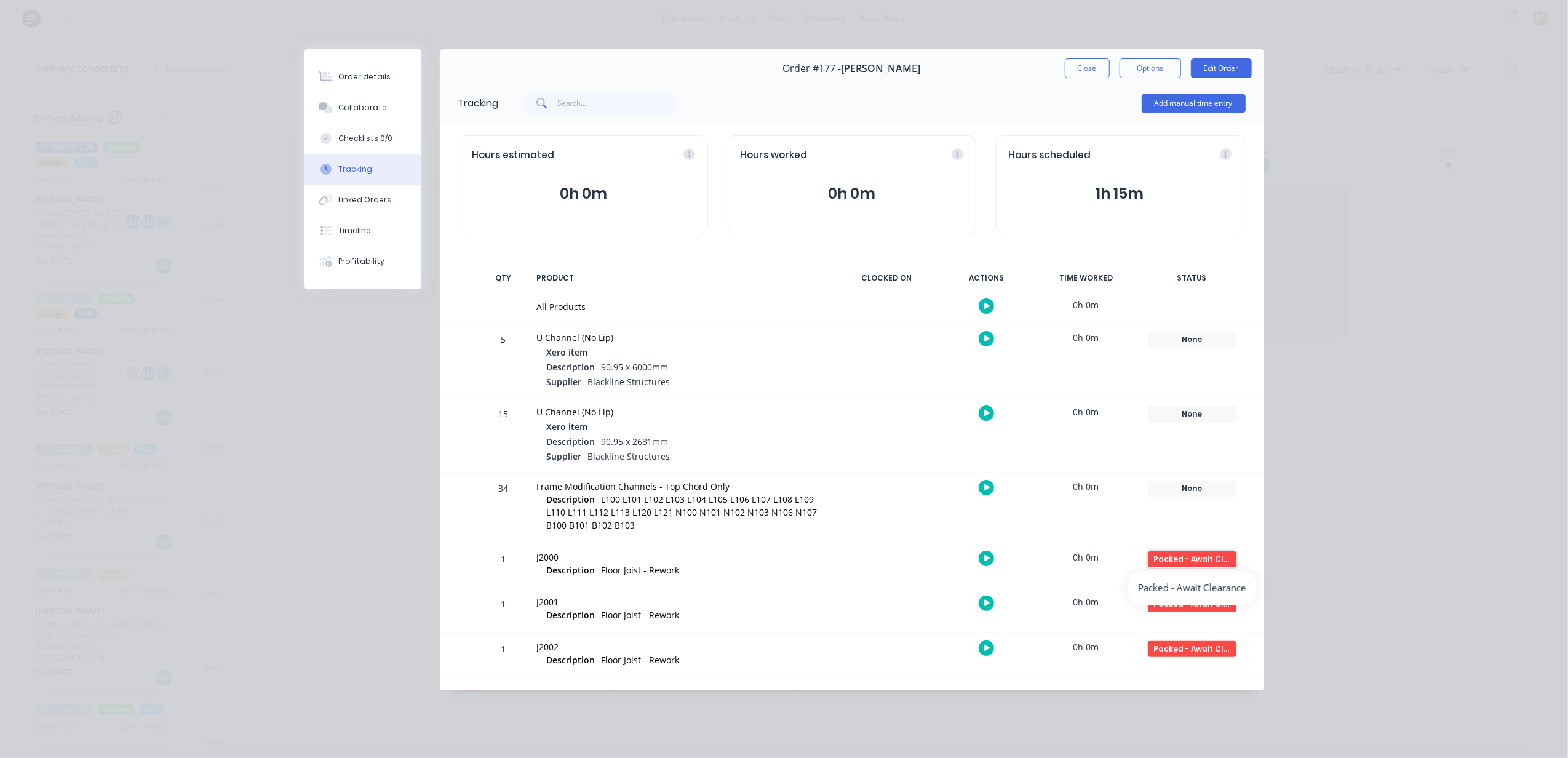
click at [1206, 559] on div "Packed - Await Clearance" at bounding box center [1192, 559] width 88 height 16
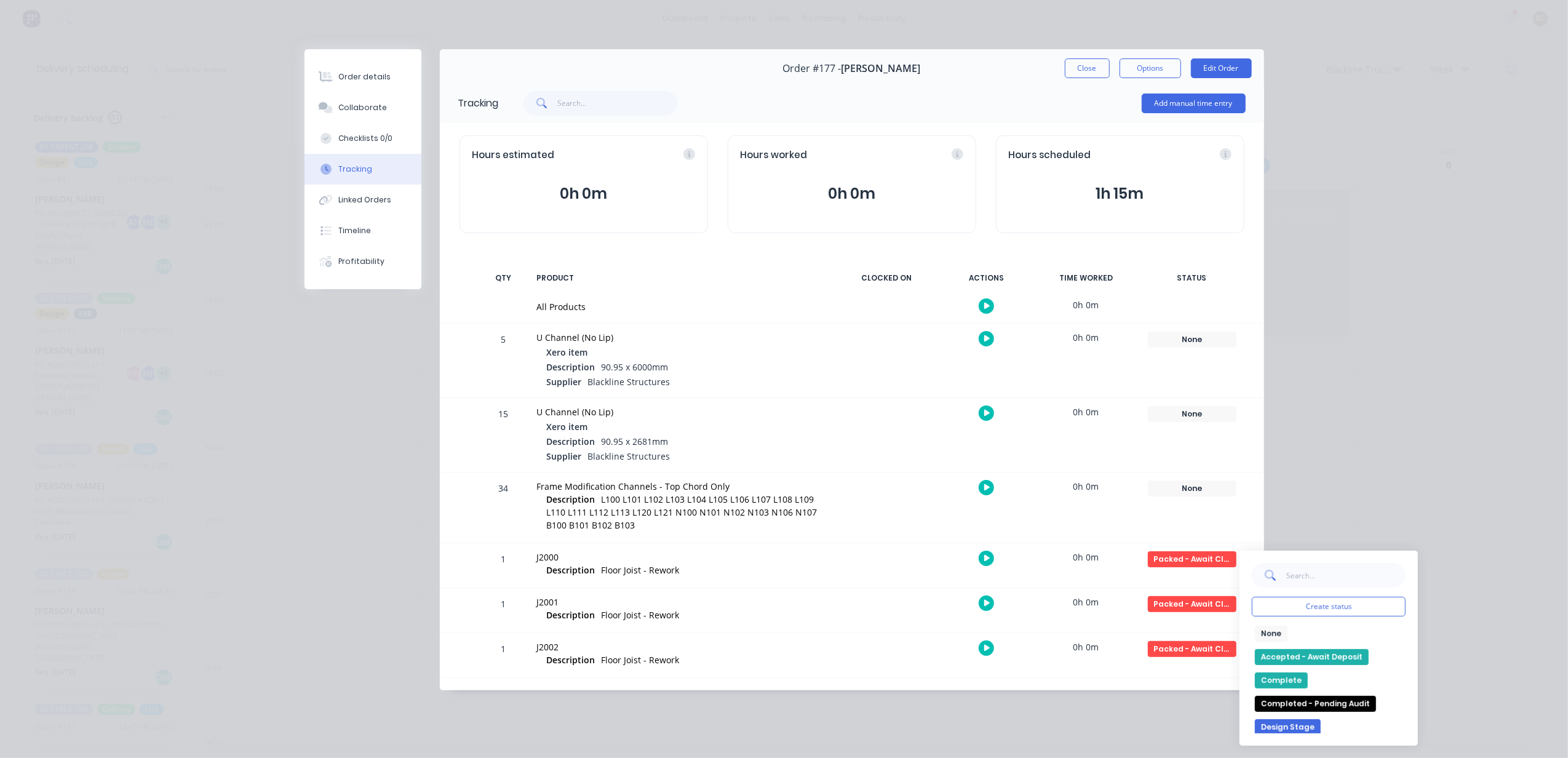
click at [1275, 639] on button "None" at bounding box center [1271, 633] width 33 height 16
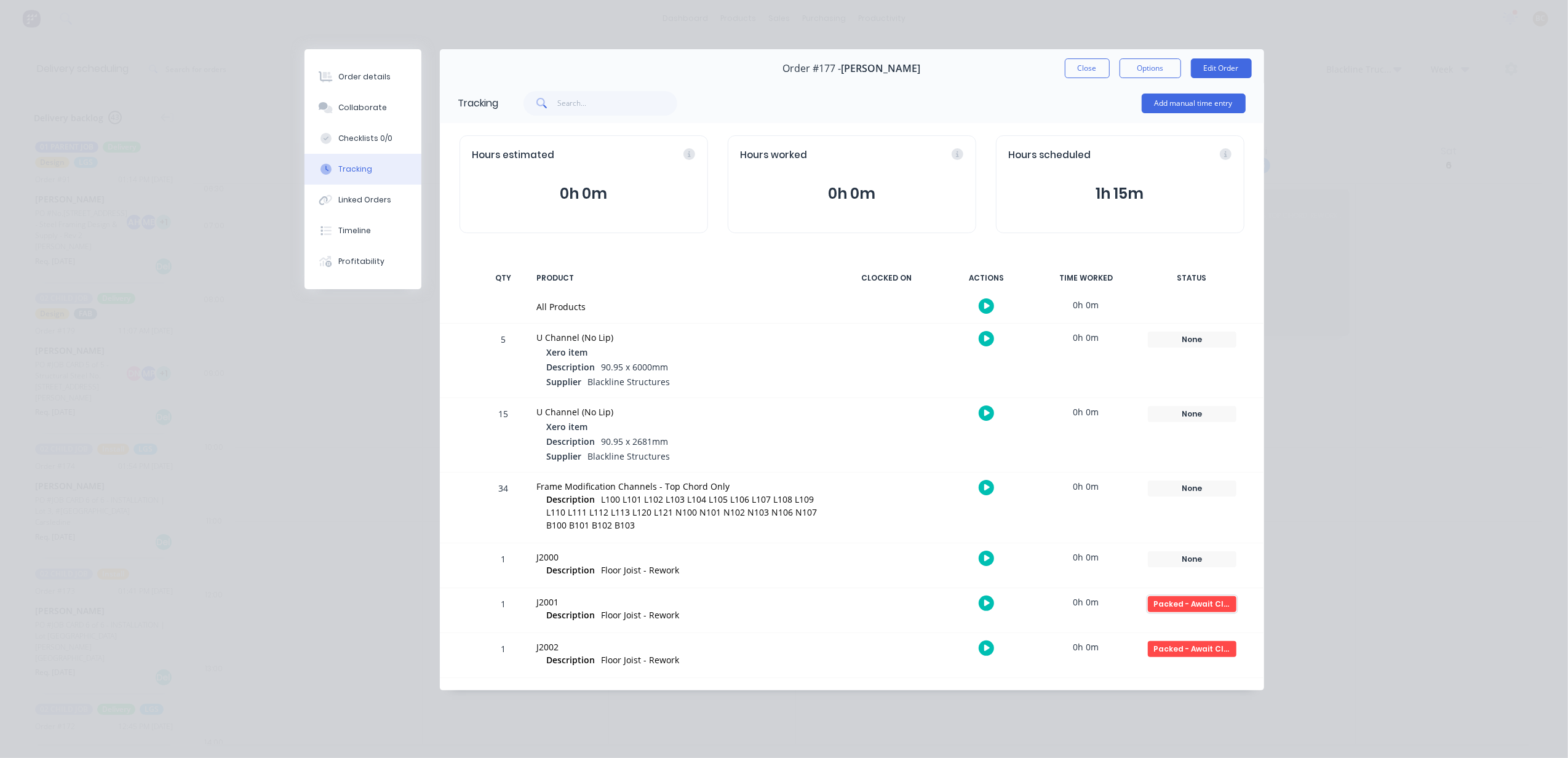
click at [1199, 608] on div "Packed - Await Clearance" at bounding box center [1192, 604] width 88 height 16
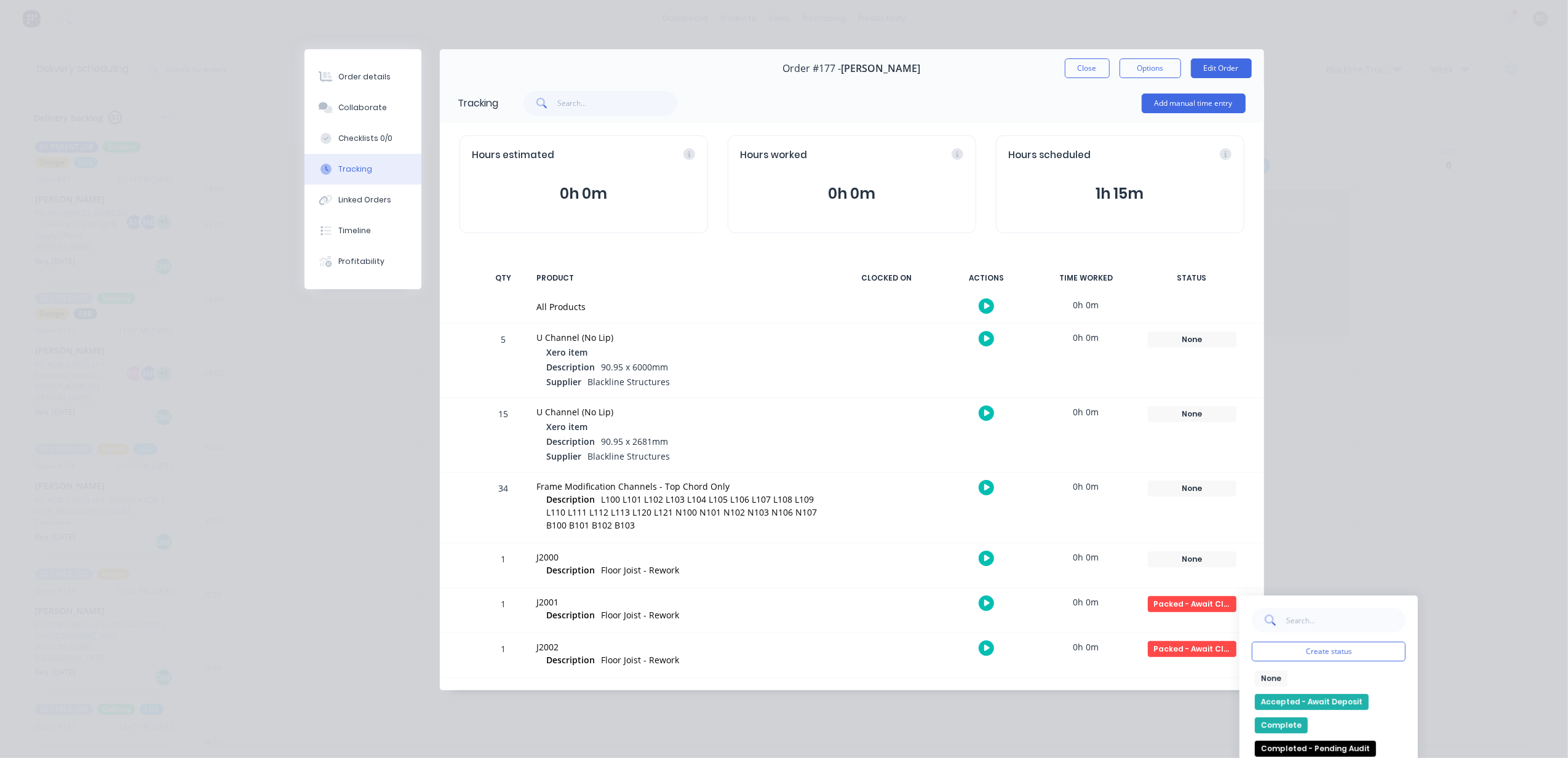
click at [1273, 682] on button "None" at bounding box center [1271, 679] width 33 height 16
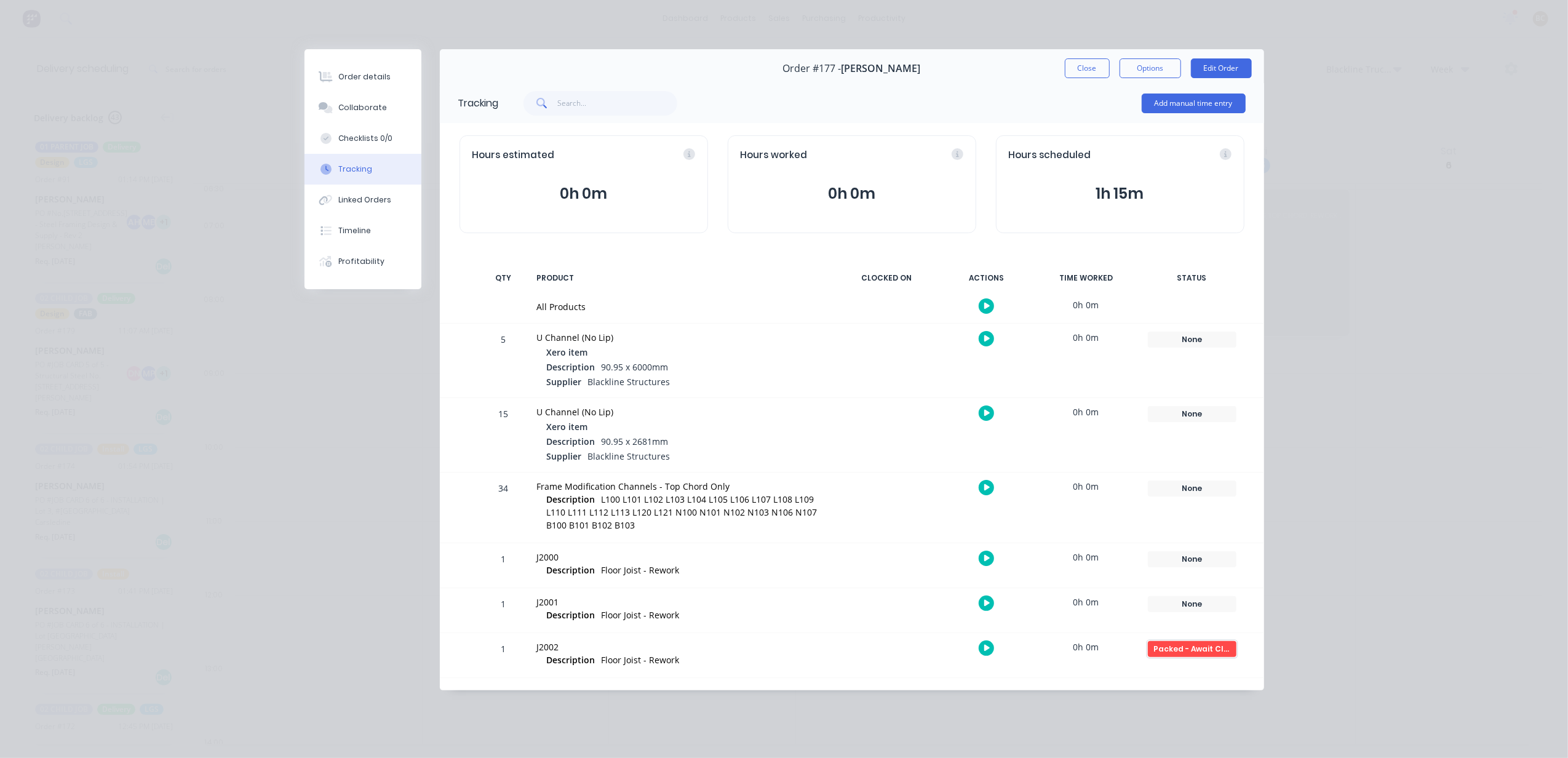
click at [1187, 657] on div "Packed - Await Clearance" at bounding box center [1192, 649] width 88 height 16
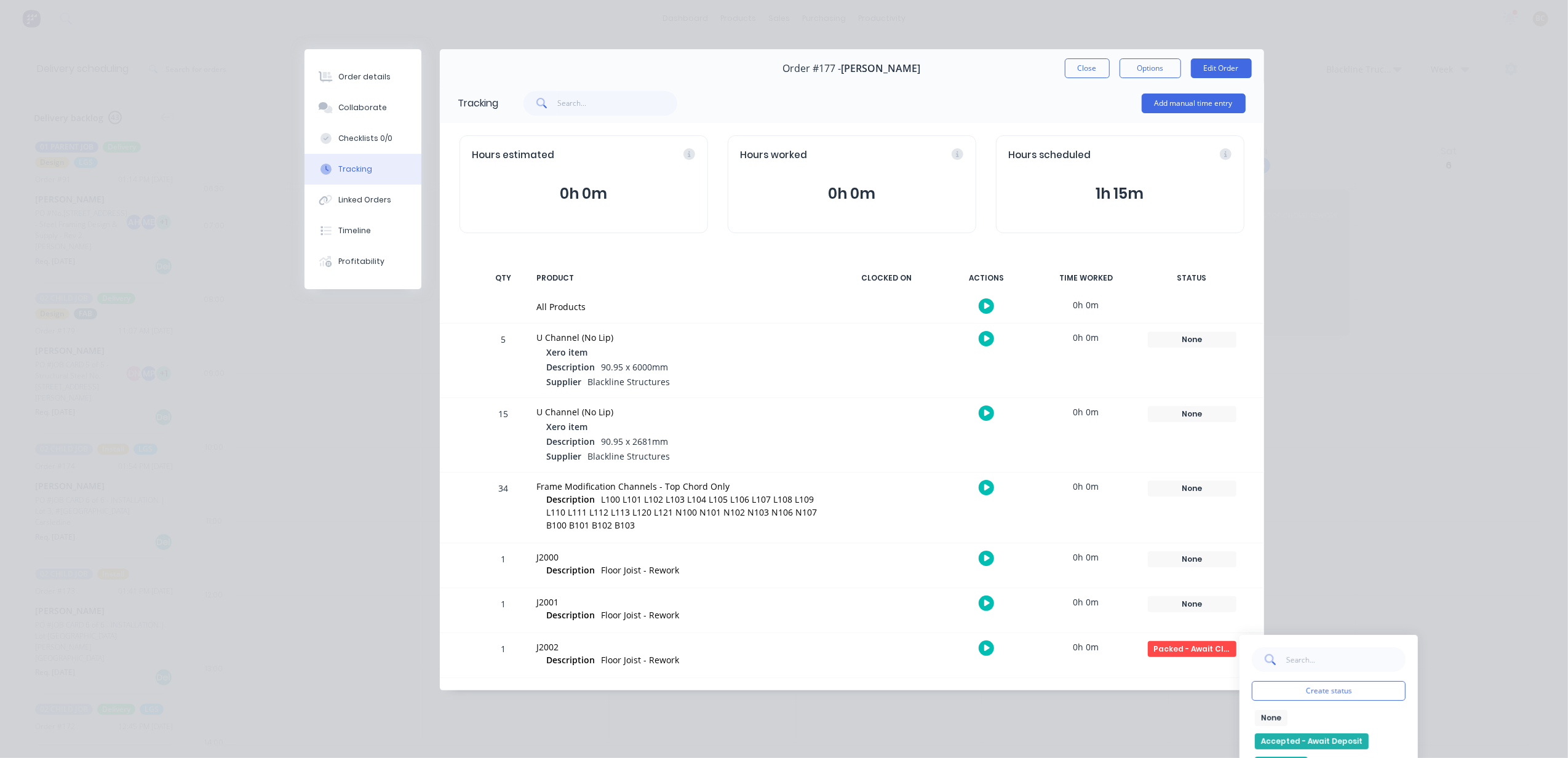
click at [1257, 722] on button "None" at bounding box center [1271, 718] width 33 height 16
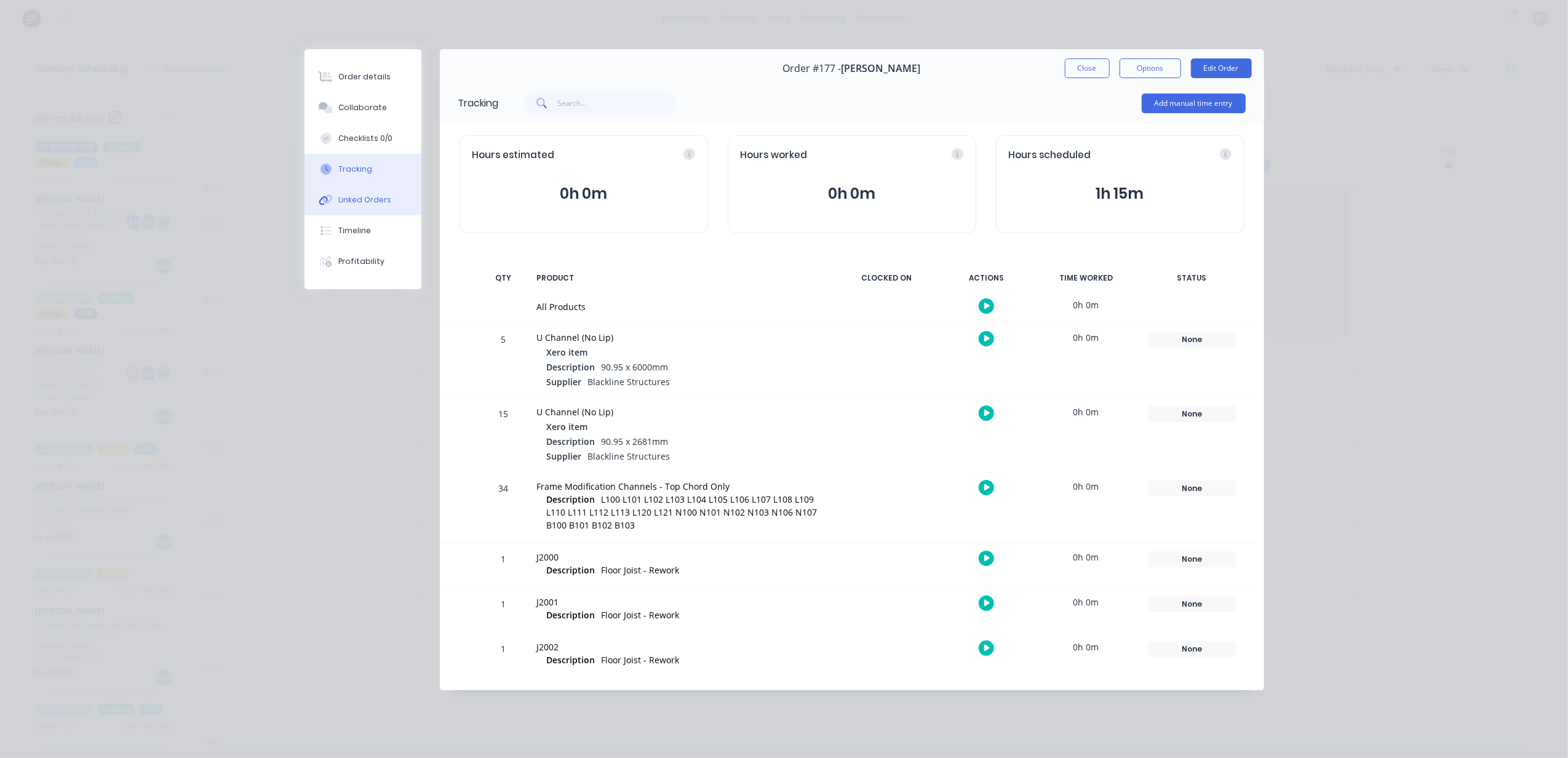
click at [370, 192] on button "Linked Orders" at bounding box center [362, 200] width 117 height 31
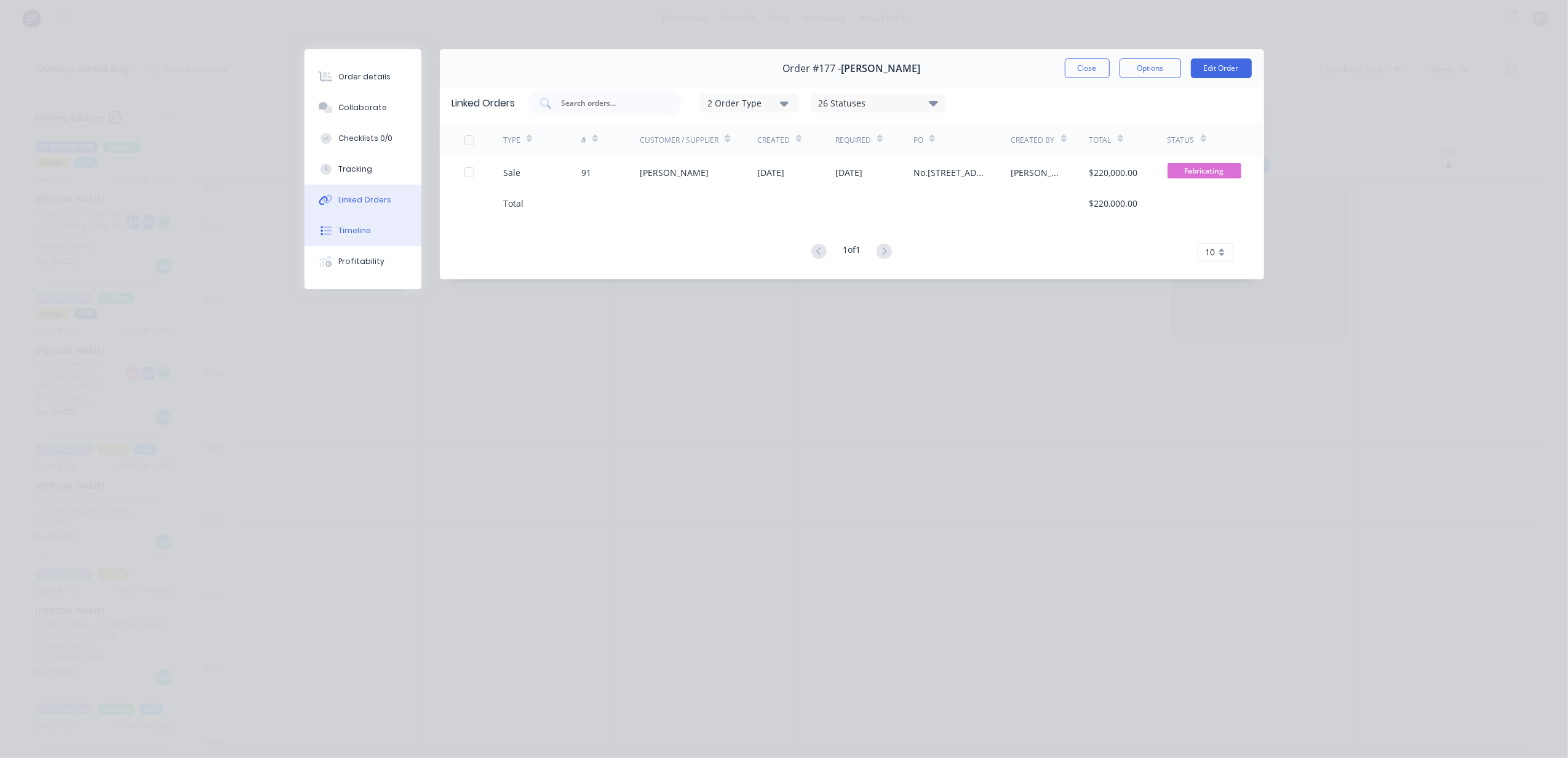
click at [370, 240] on button "Timeline" at bounding box center [362, 231] width 117 height 31
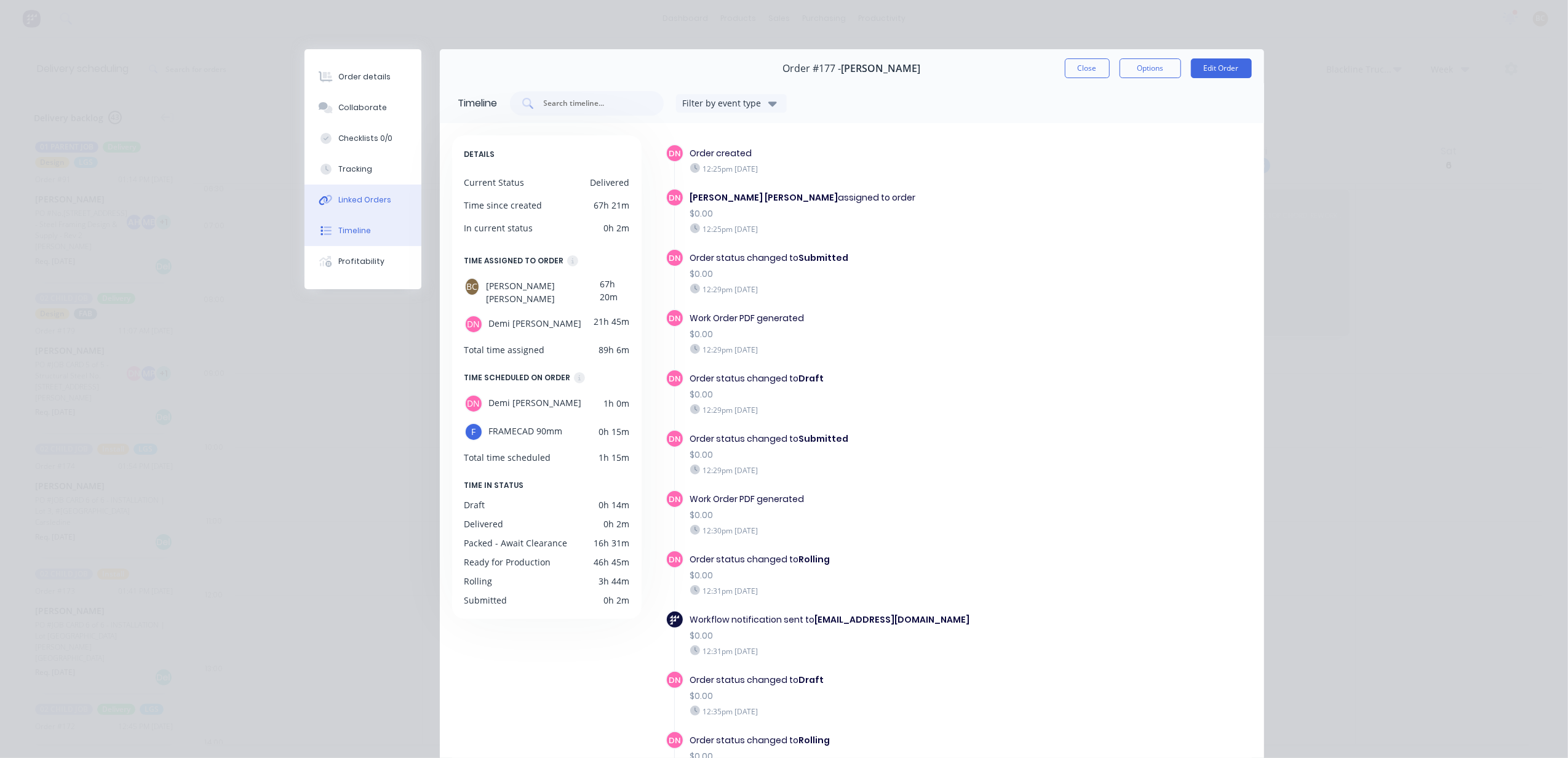
click at [373, 201] on div "Linked Orders" at bounding box center [365, 199] width 53 height 11
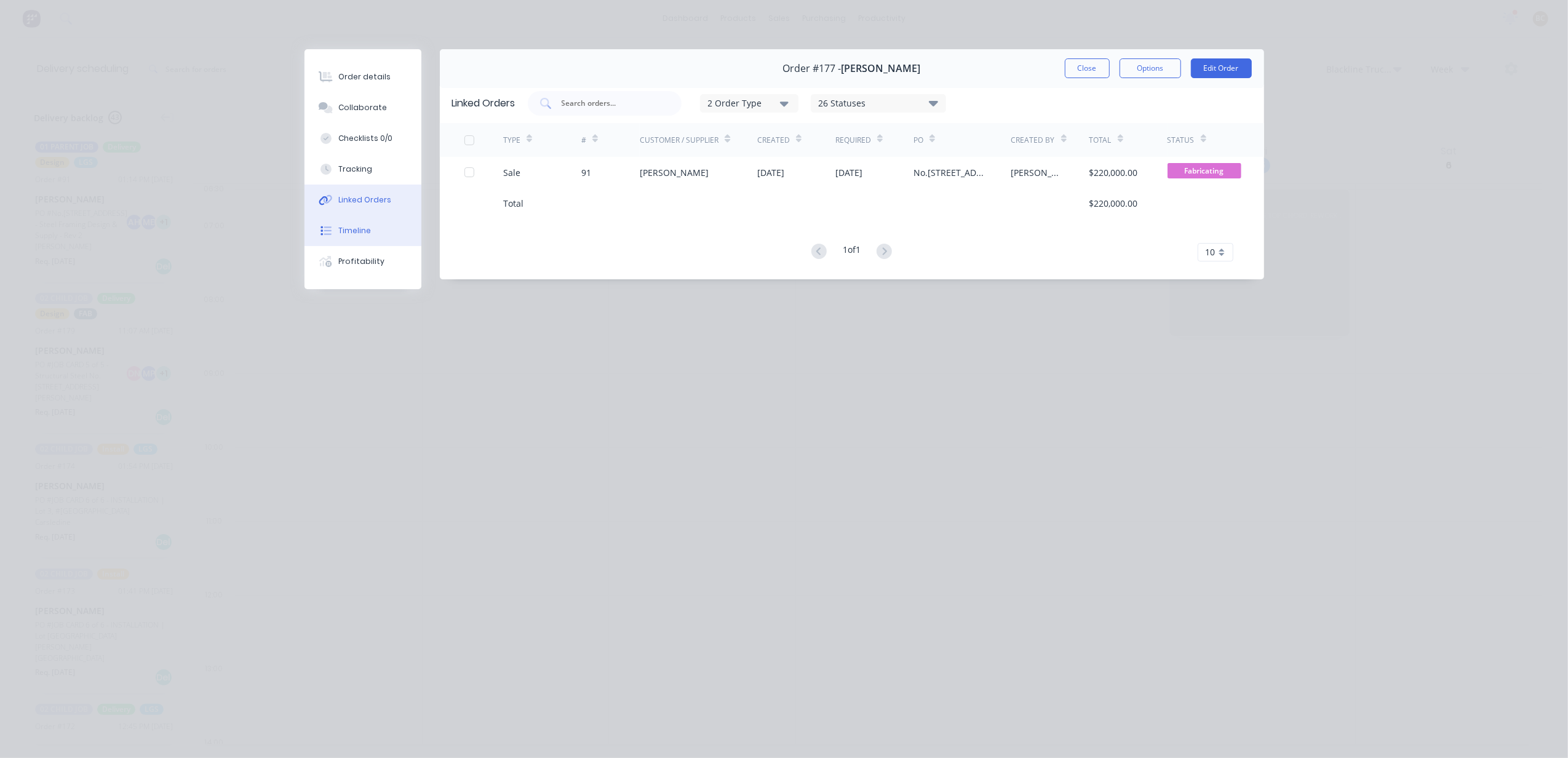
click at [324, 239] on button "Timeline" at bounding box center [362, 231] width 117 height 31
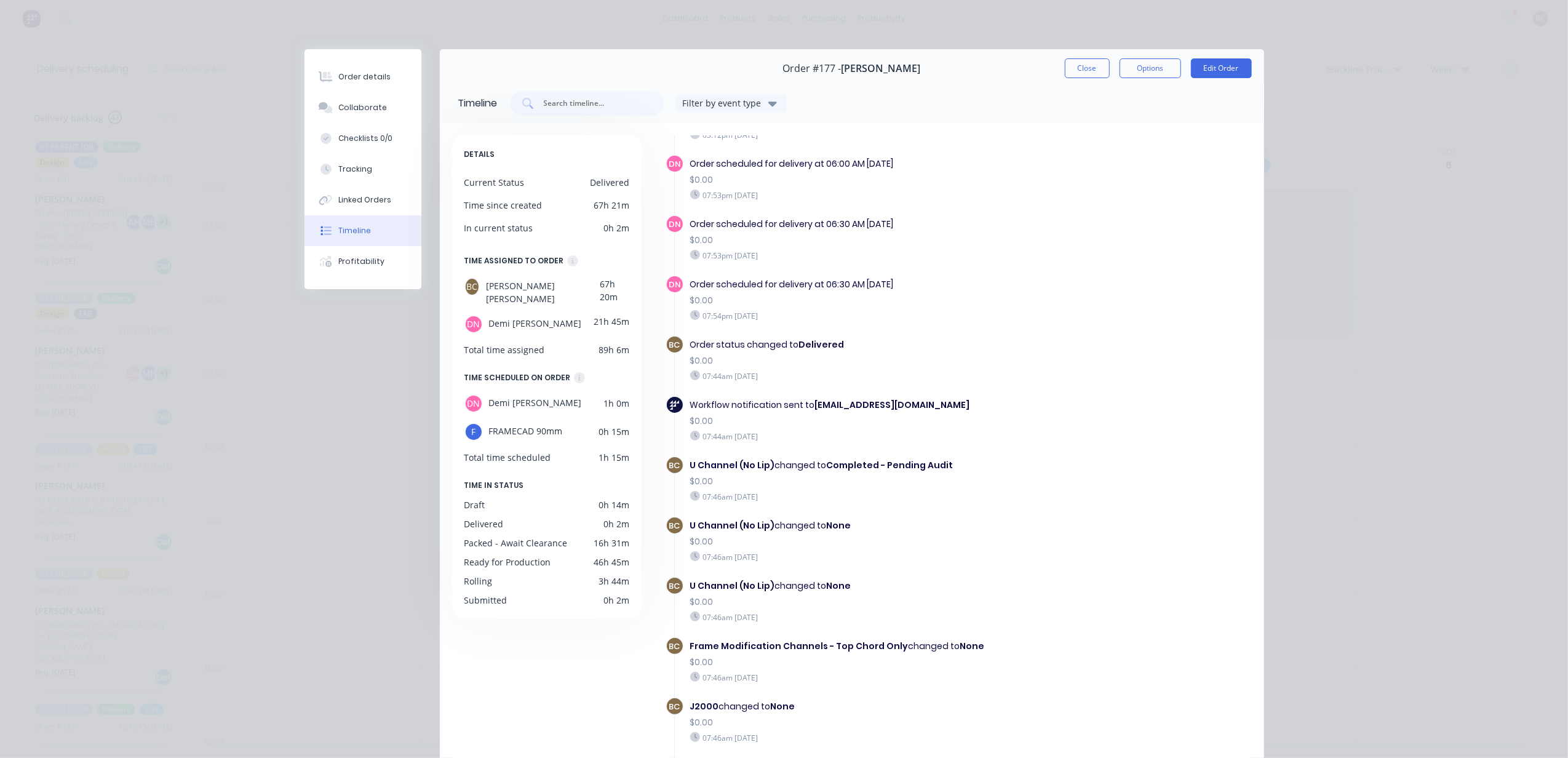
scroll to position [2695, 0]
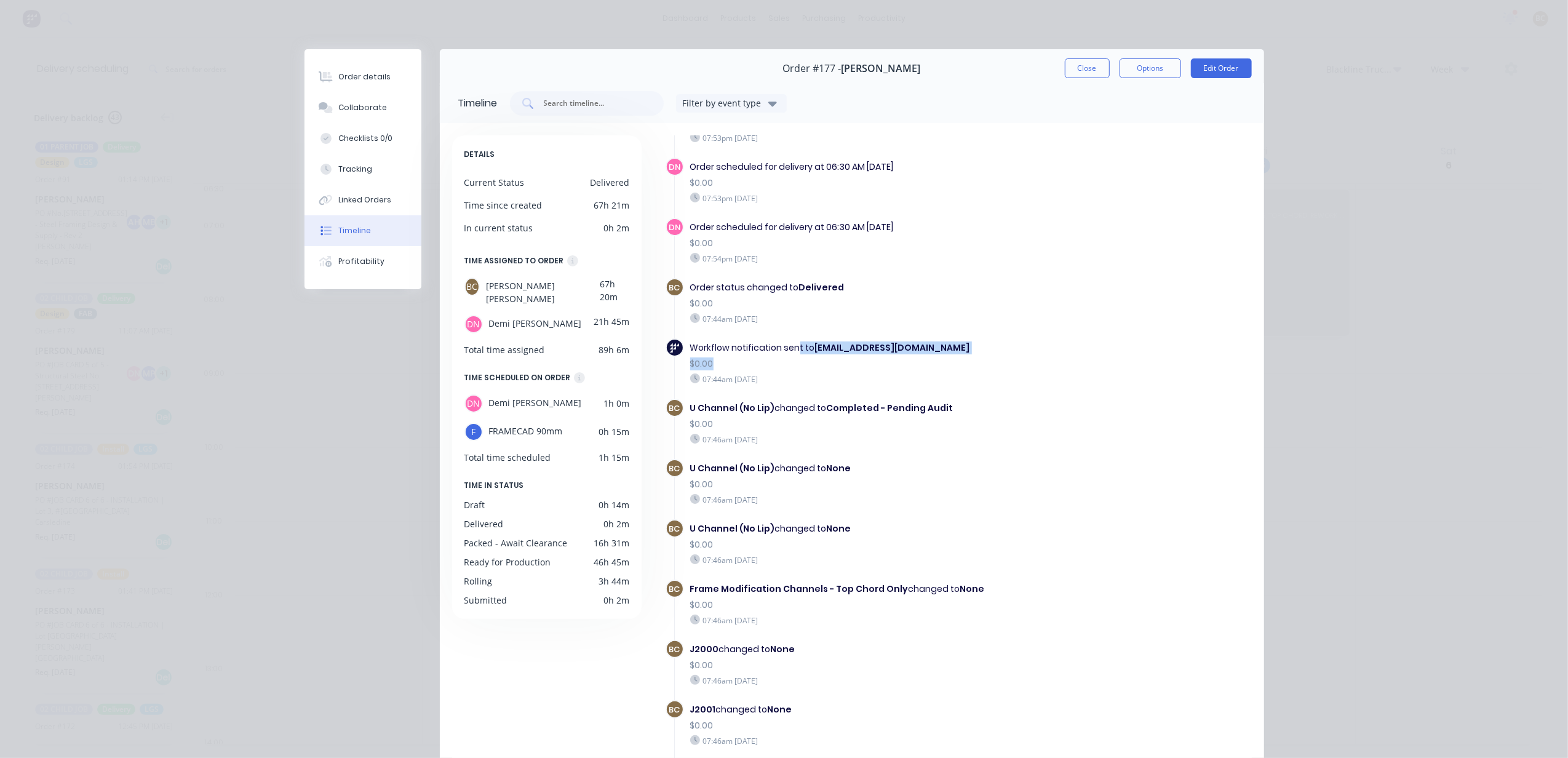
drag, startPoint x: 713, startPoint y: 354, endPoint x: 791, endPoint y: 351, distance: 78.1
click at [791, 351] on div "Workflow notification sent to [EMAIL_ADDRESS][DOMAIN_NAME] $0.00 07:44am [DATE]" at bounding box center [871, 363] width 374 height 49
drag, startPoint x: 791, startPoint y: 351, endPoint x: 809, endPoint y: 357, distance: 19.0
click at [809, 357] on div "$0.00" at bounding box center [871, 364] width 362 height 13
click at [796, 350] on div "Workflow notification sent to [EMAIL_ADDRESS][DOMAIN_NAME]" at bounding box center [871, 348] width 362 height 13
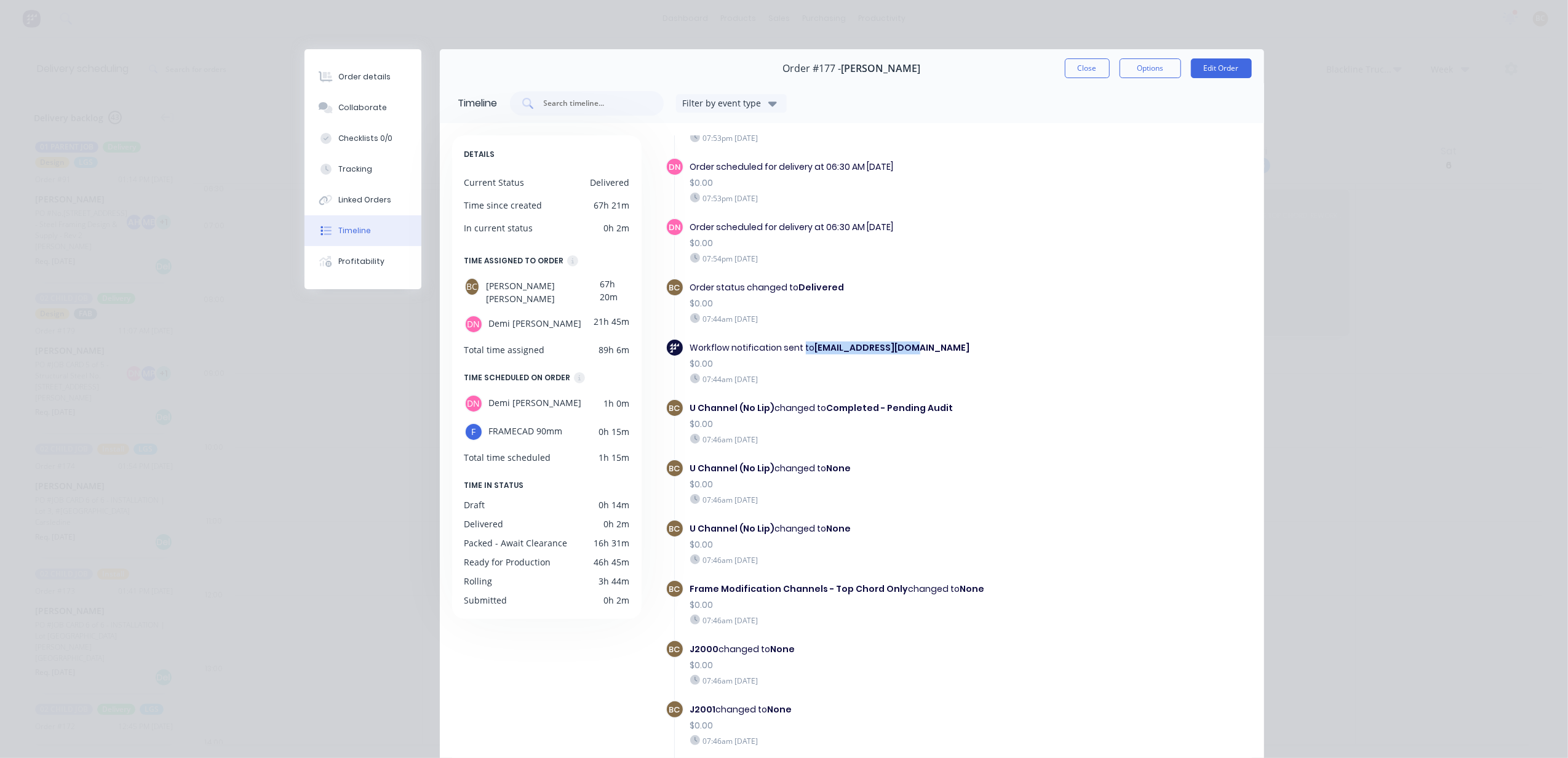
drag, startPoint x: 798, startPoint y: 346, endPoint x: 922, endPoint y: 339, distance: 124.2
click at [922, 339] on div "Workflow notification sent to [EMAIL_ADDRESS][DOMAIN_NAME] $0.00 07:44am [DATE]" at bounding box center [871, 363] width 374 height 49
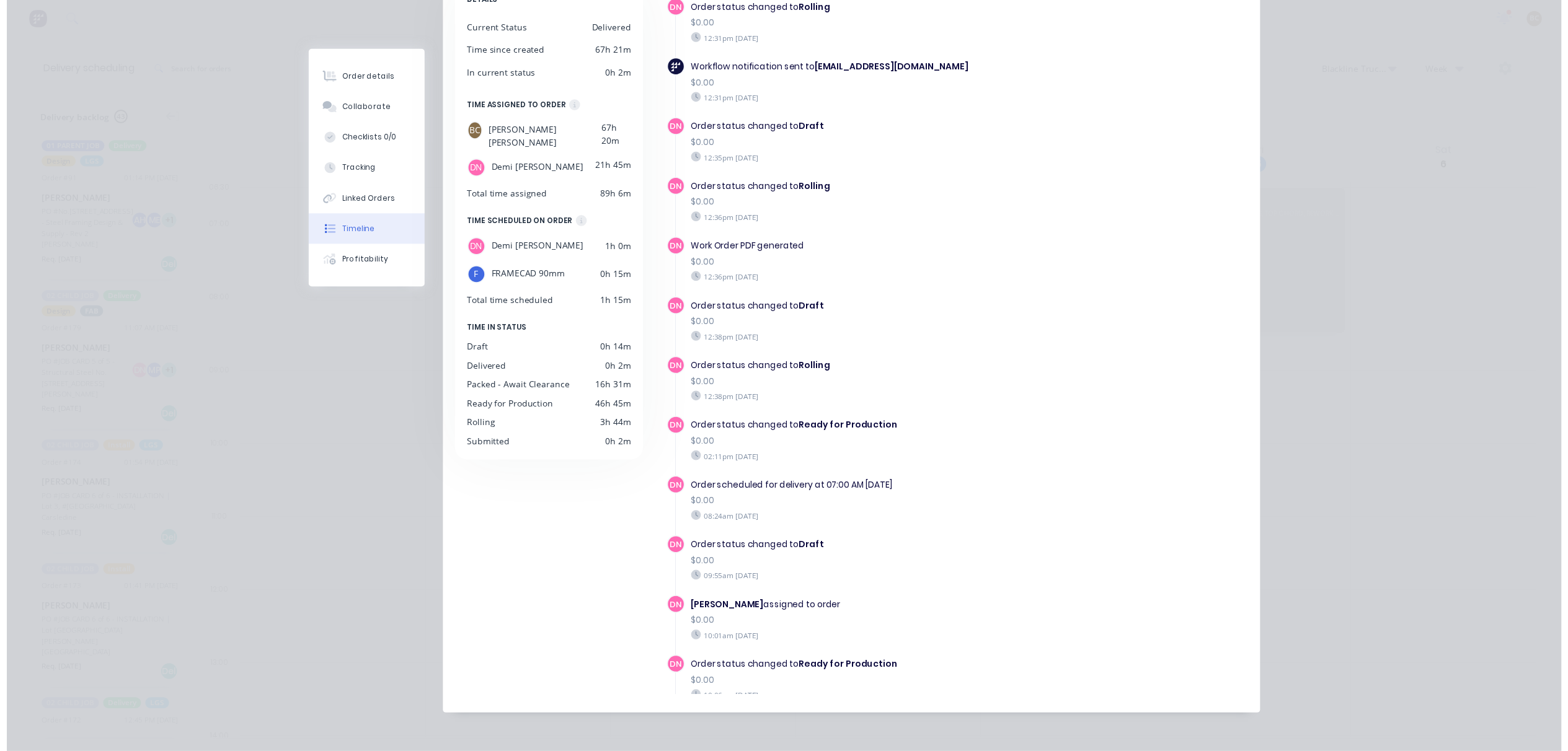
scroll to position [0, 0]
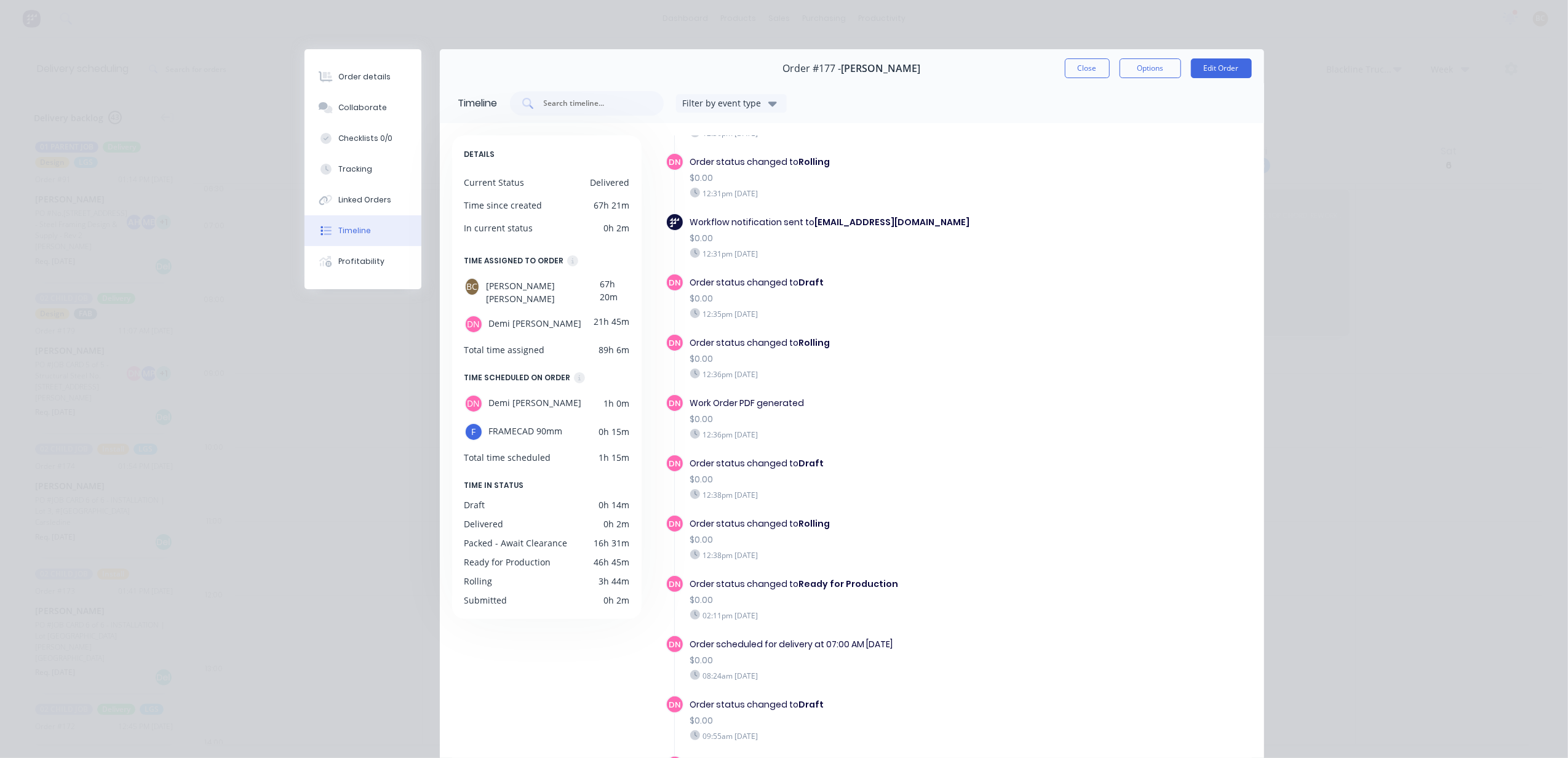
click at [1085, 74] on button "Close" at bounding box center [1087, 68] width 45 height 20
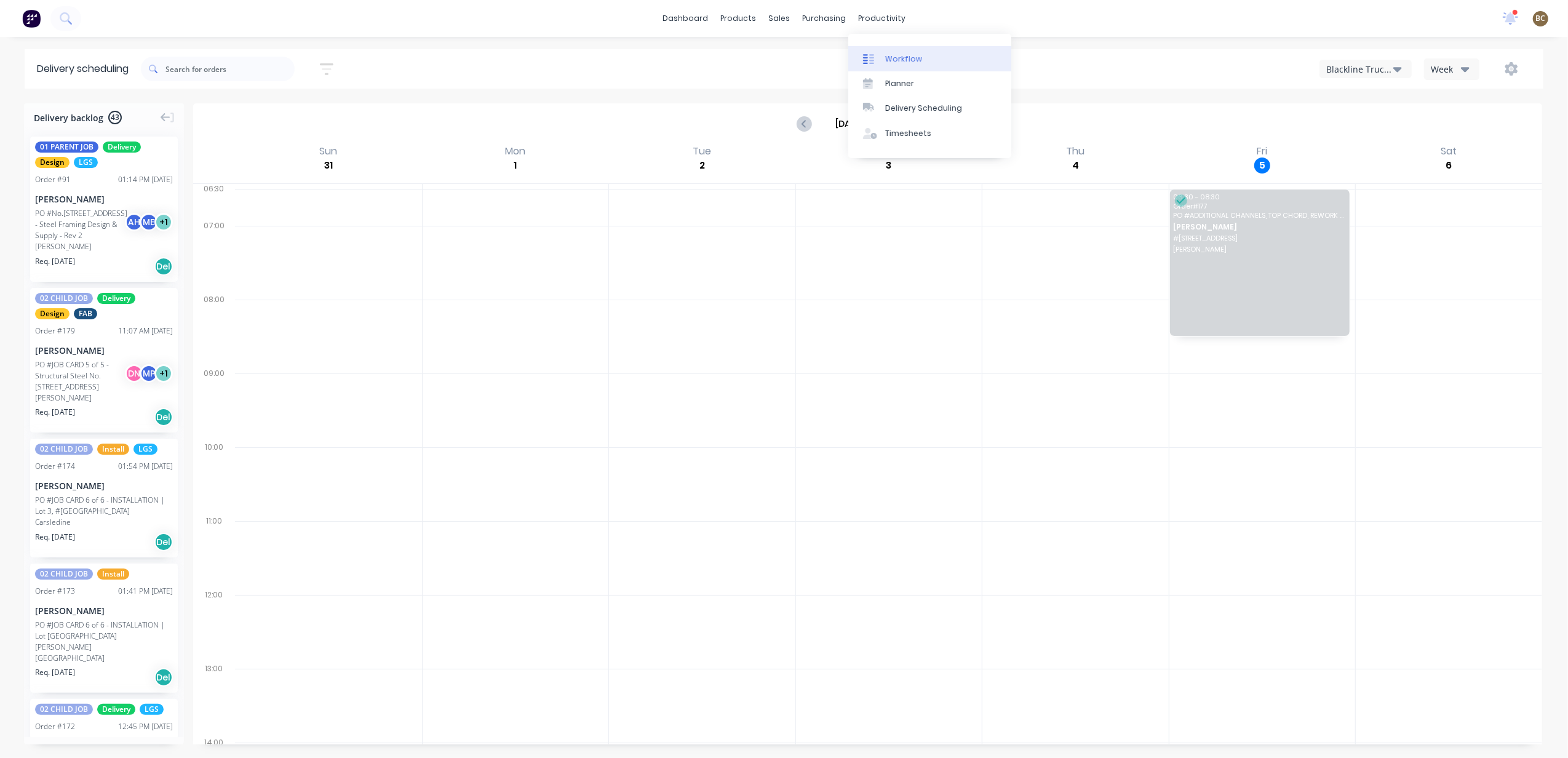
click at [882, 49] on link "Workflow" at bounding box center [929, 59] width 163 height 25
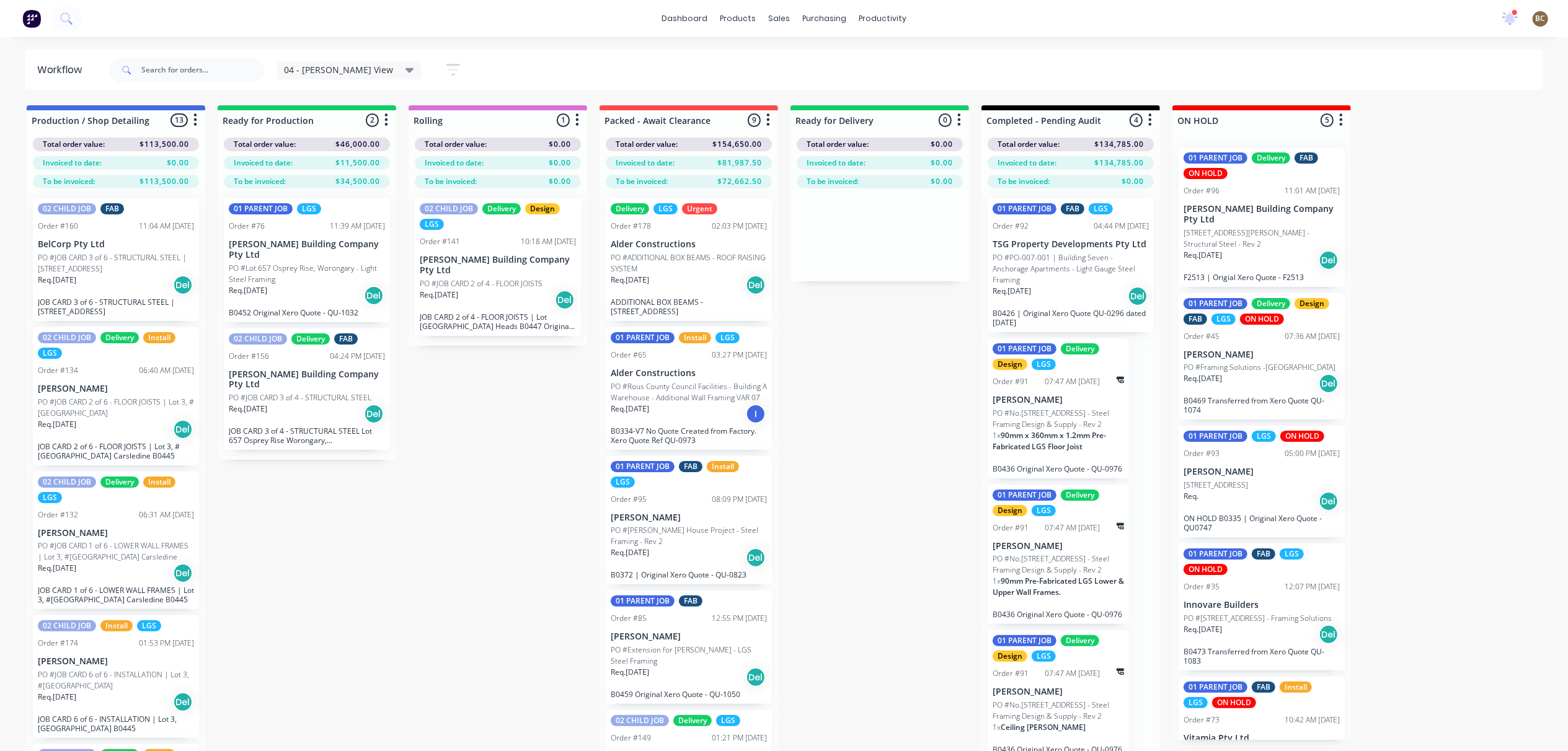
click at [774, 124] on button "button" at bounding box center [768, 120] width 15 height 15
click at [768, 127] on icon "button" at bounding box center [768, 120] width 3 height 12
click at [447, 68] on icon "button" at bounding box center [453, 70] width 14 height 16
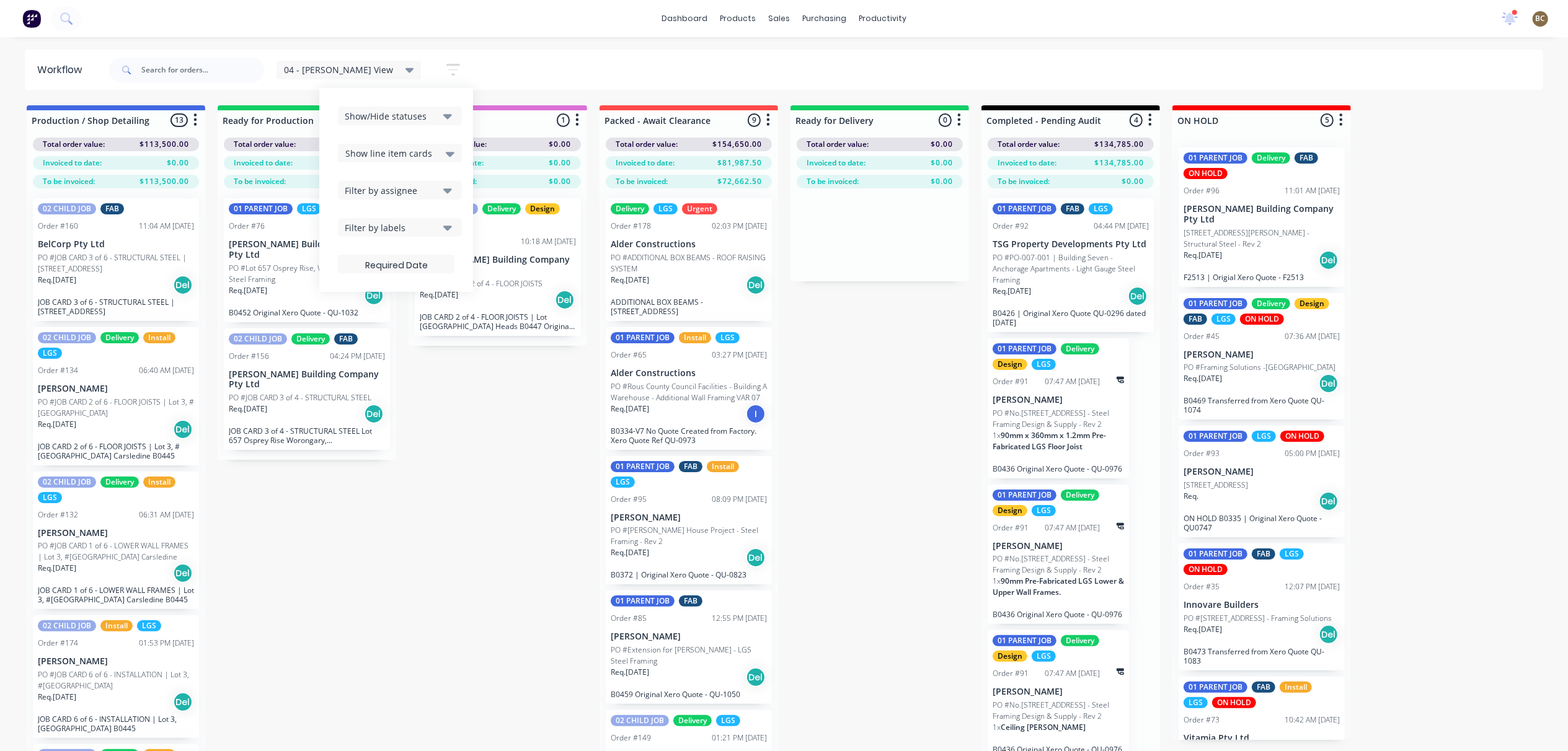
click at [400, 159] on div "Show line item cards" at bounding box center [400, 153] width 109 height 15
click at [443, 114] on icon "button" at bounding box center [447, 116] width 8 height 5
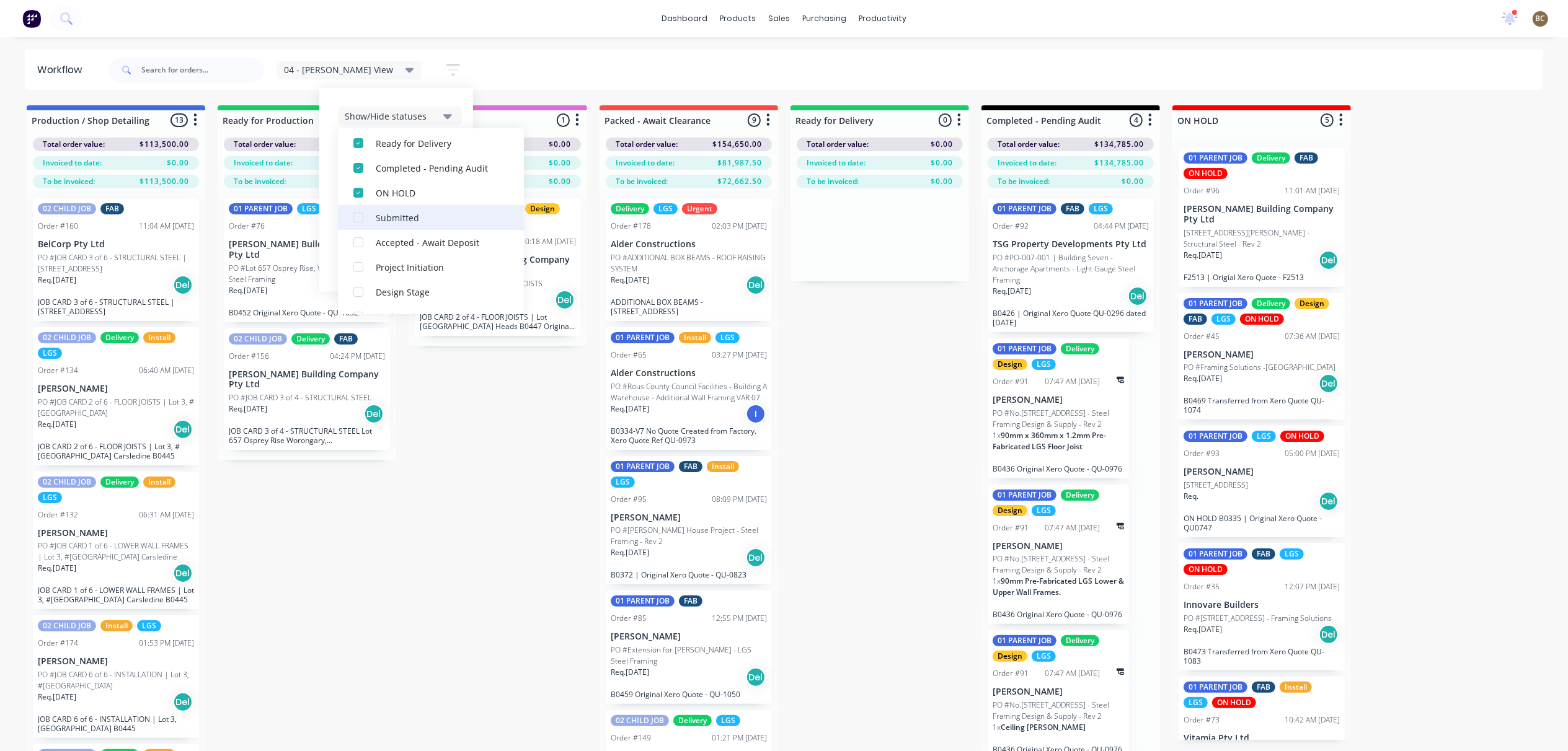
scroll to position [248, 0]
click at [477, 62] on div "04 - [PERSON_NAME] View Save new view None edit 04 - [PERSON_NAME] View (Defaul…" at bounding box center [825, 70] width 1437 height 37
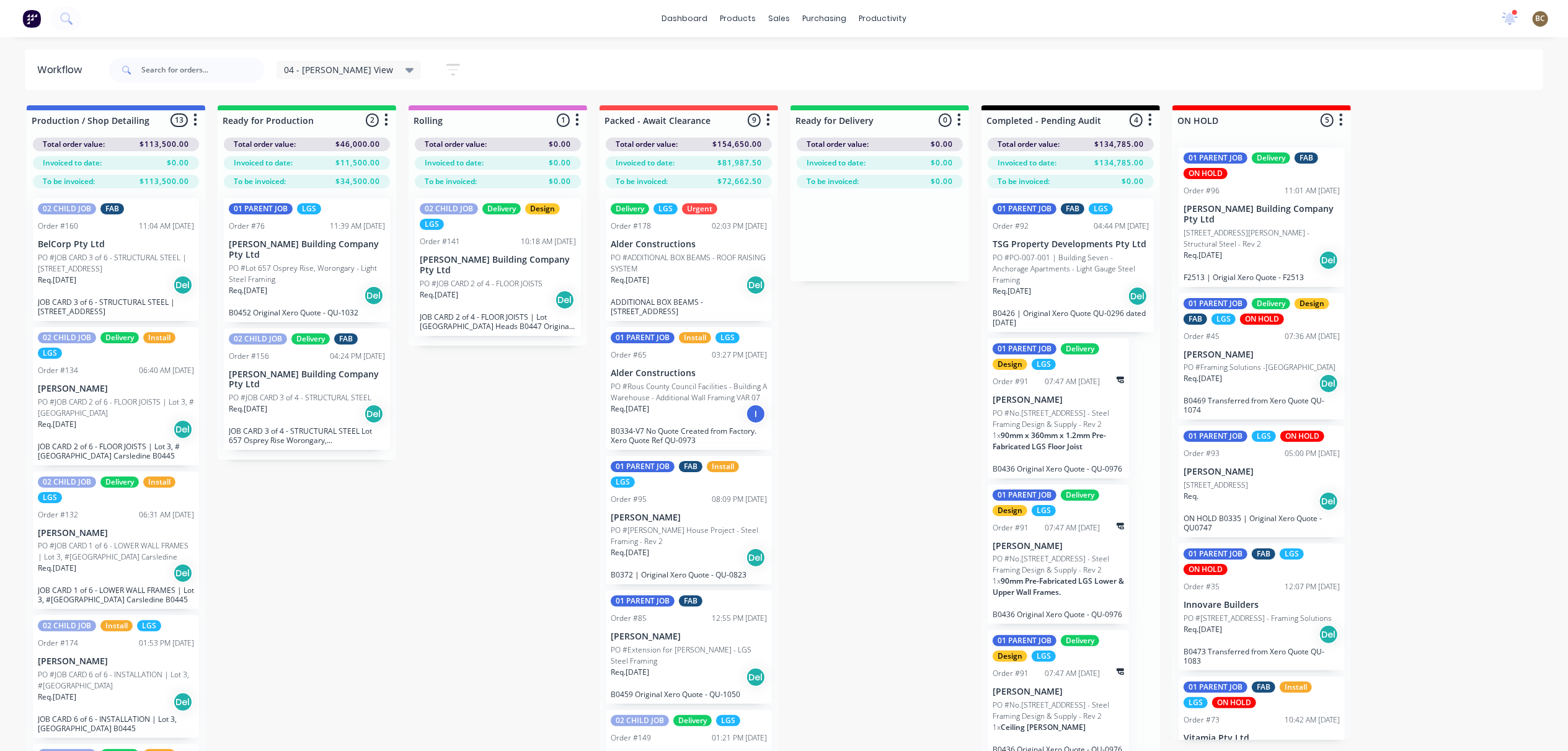
click at [196, 122] on icon "button" at bounding box center [196, 120] width 4 height 16
click at [896, 57] on div "04 - [PERSON_NAME] View Save new view None edit 04 - [PERSON_NAME] View (Defaul…" at bounding box center [825, 70] width 1437 height 37
click at [1069, 28] on div "dashboard products sales purchasing productivity dashboard products Product Cat…" at bounding box center [784, 18] width 1568 height 37
